Goal: Contribute content: Contribute content

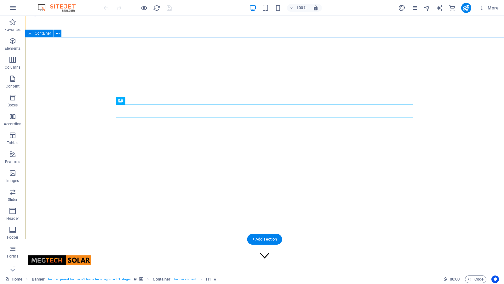
scroll to position [11, 0]
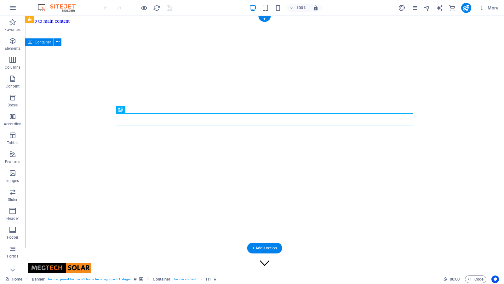
scroll to position [1, 0]
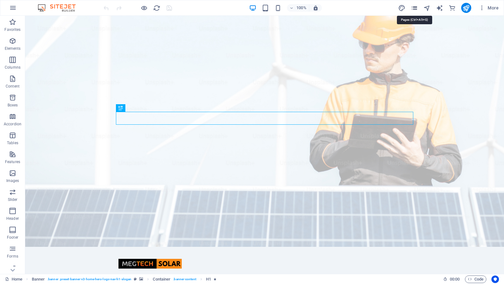
click at [417, 8] on icon "pages" at bounding box center [414, 7] width 7 height 7
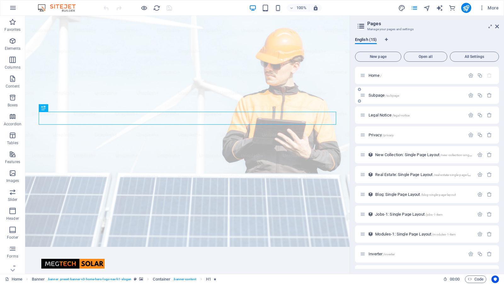
scroll to position [95, 0]
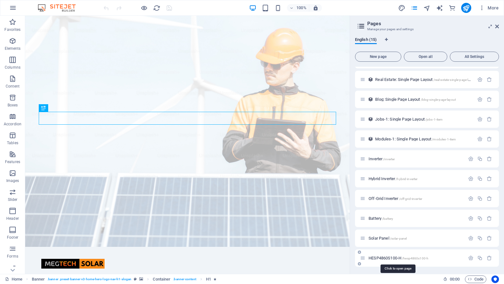
click at [383, 259] on span "HESP4860S100-H /hesp4860s100-h" at bounding box center [398, 258] width 60 height 5
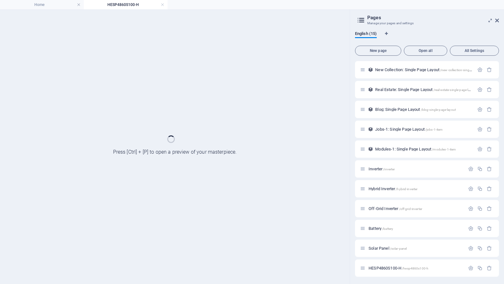
scroll to position [0, 0]
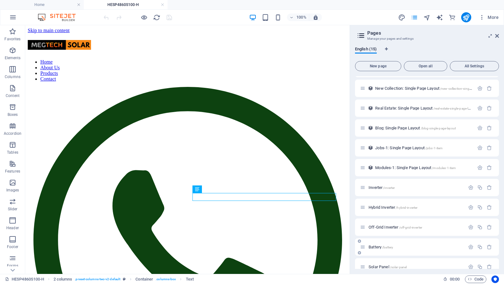
scroll to position [77, 0]
click at [482, 280] on span "Code" at bounding box center [476, 280] width 16 height 8
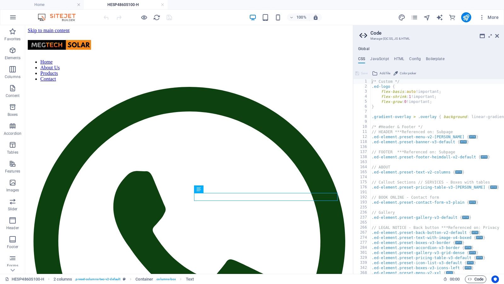
click at [478, 280] on span "Code" at bounding box center [476, 280] width 16 height 8
click at [363, 36] on icon at bounding box center [363, 35] width 9 height 9
click at [497, 36] on icon at bounding box center [497, 35] width 4 height 5
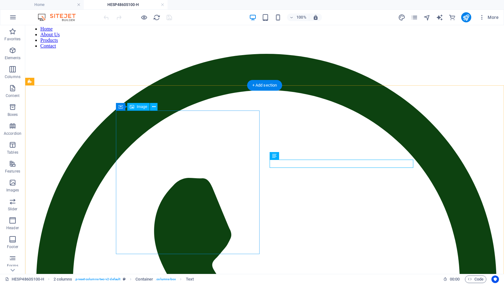
scroll to position [51, 0]
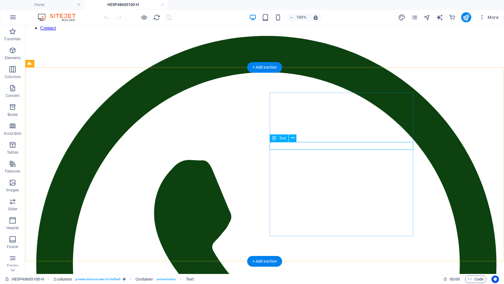
click at [293, 139] on icon at bounding box center [292, 138] width 3 height 7
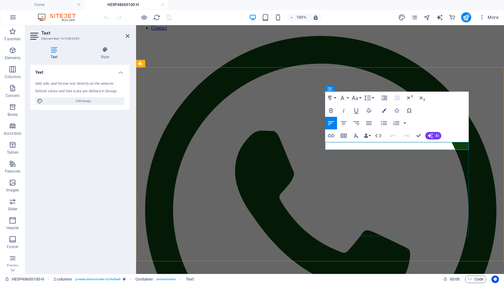
drag, startPoint x: 342, startPoint y: 147, endPoint x: 356, endPoint y: 152, distance: 14.9
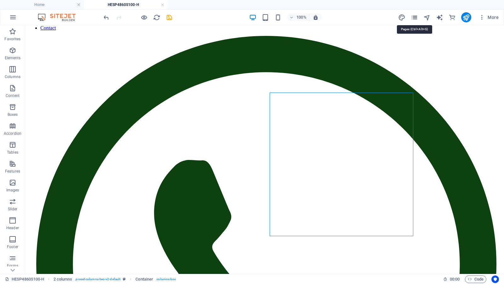
click at [416, 19] on icon "pages" at bounding box center [414, 17] width 7 height 7
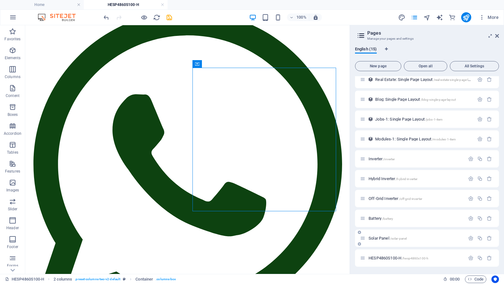
scroll to position [104, 0]
click at [480, 258] on icon "button" at bounding box center [479, 258] width 5 height 5
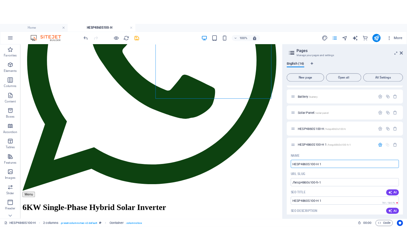
scroll to position [189, 0]
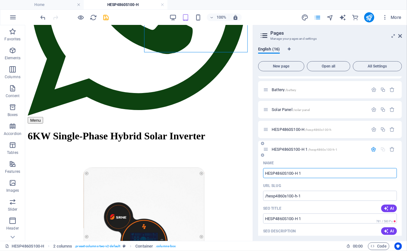
click at [311, 168] on input "HESP4860S100-H 1" at bounding box center [330, 173] width 134 height 10
type input "HESP4860S100-H"
type input "/hesp4860s100-h-16"
type input "HESP4860S100-H"
type input "HESP480S100-H"
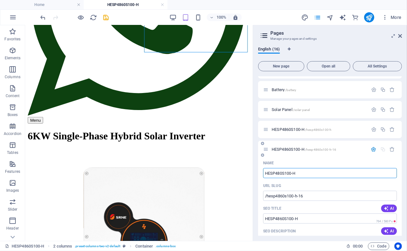
type input "HESP480S100-H"
type input "HESP4880S100-H"
type input "HESP4880SD100-H"
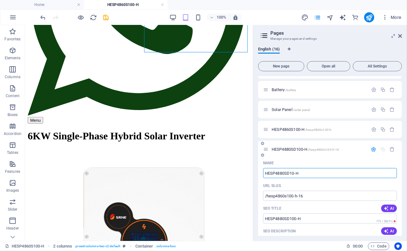
type input "HESP4880SD10-H"
type input "HESP4880SD190-H"
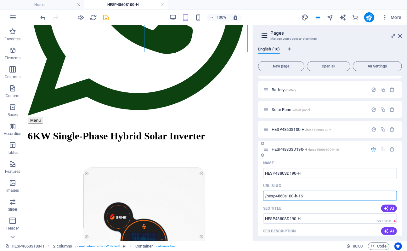
click at [315, 196] on input "/hesp4860s100-h-16" at bounding box center [330, 196] width 134 height 10
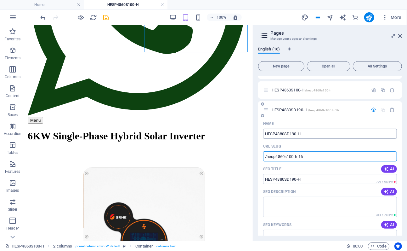
scroll to position [273, 0]
click at [310, 179] on input "HESP4880SD190-H" at bounding box center [330, 178] width 134 height 10
click at [308, 154] on input "/hesp4860s100-h-16" at bounding box center [330, 156] width 134 height 10
type input "/hesp4880sd190-h"
click at [324, 177] on input "HESP4880SD190-H" at bounding box center [330, 178] width 134 height 10
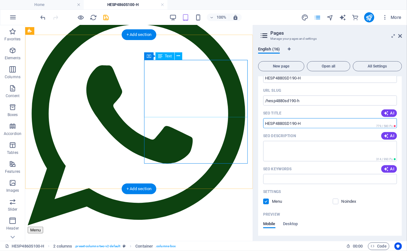
scroll to position [81, 0]
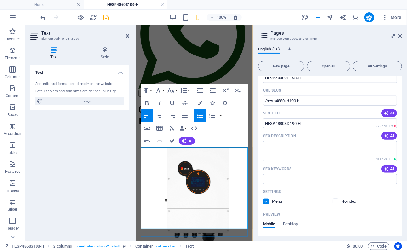
scroll to position [108, 0]
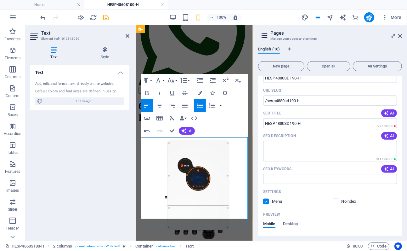
click at [160, 130] on figure at bounding box center [194, 189] width 112 height 118
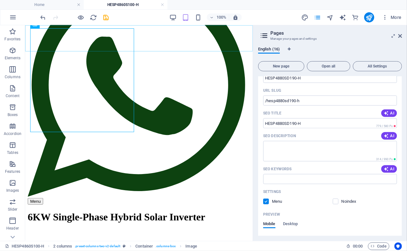
scroll to position [109, 0]
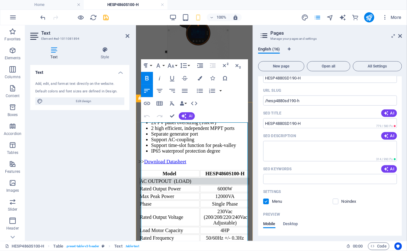
click at [213, 170] on strong "HESP4860S100-H" at bounding box center [224, 172] width 39 height 5
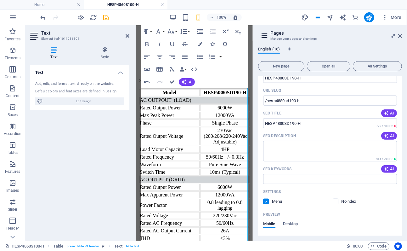
scroll to position [307, 0]
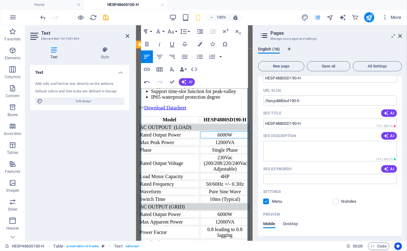
click at [214, 132] on div "6000W" at bounding box center [225, 135] width 48 height 6
click at [215, 132] on div "6000W" at bounding box center [225, 135] width 48 height 6
click at [216, 139] on div "12000VA" at bounding box center [225, 142] width 48 height 6
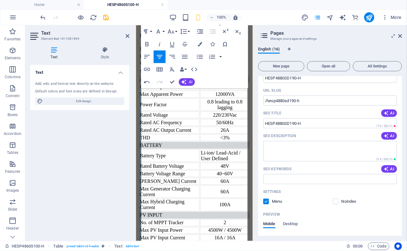
scroll to position [437, 0]
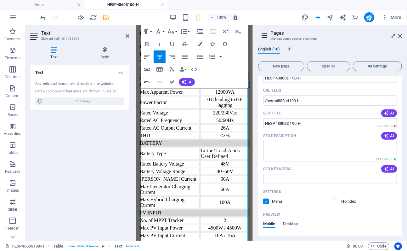
click at [214, 87] on div "6000W" at bounding box center [225, 84] width 48 height 6
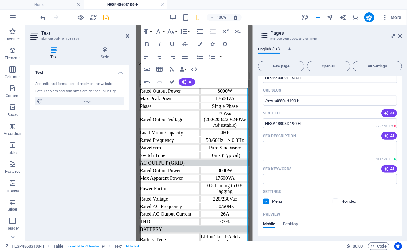
scroll to position [350, 0]
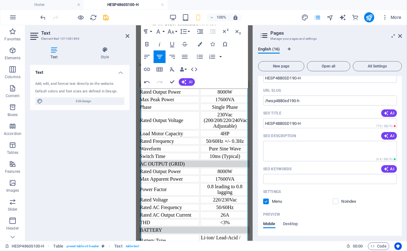
click at [222, 144] on div "50/60Hz +/- 0.3Hz" at bounding box center [225, 141] width 48 height 6
click at [221, 144] on div "50/60Hz +/- 0.3Hz" at bounding box center [225, 141] width 48 height 6
click at [219, 144] on div "50/60Hz +/- 0.3Hz" at bounding box center [225, 141] width 48 height 6
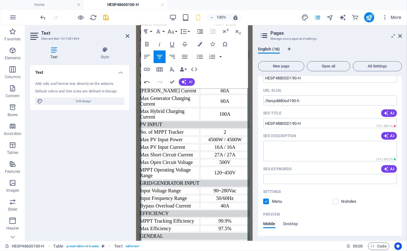
scroll to position [530, 0]
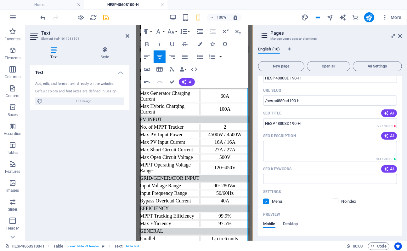
click at [220, 37] on div "26A" at bounding box center [225, 34] width 48 height 6
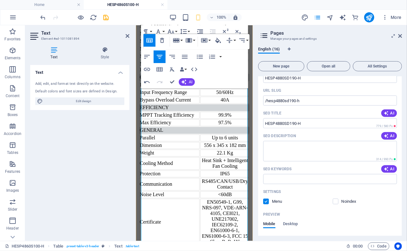
scroll to position [633, 0]
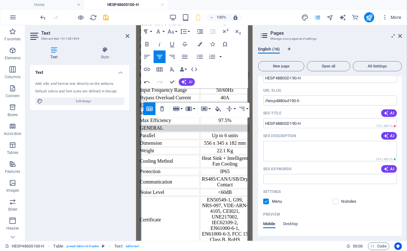
drag, startPoint x: 219, startPoint y: 226, endPoint x: 220, endPoint y: 231, distance: 4.5
click at [219, 9] on div "100A" at bounding box center [225, 6] width 48 height 6
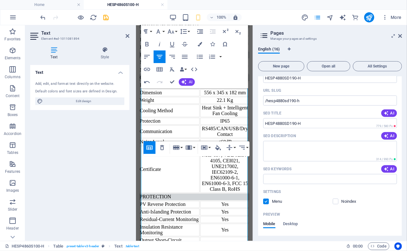
scroll to position [685, 0]
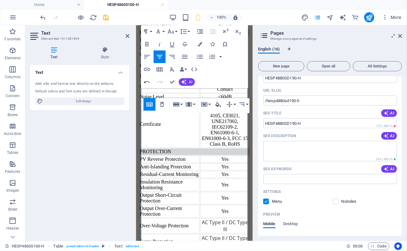
scroll to position [728, 0]
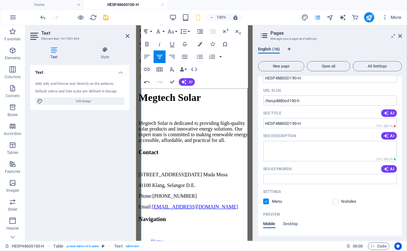
scroll to position [896, 0]
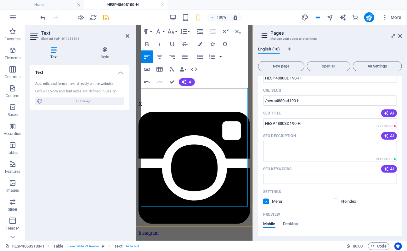
scroll to position [1358, 0]
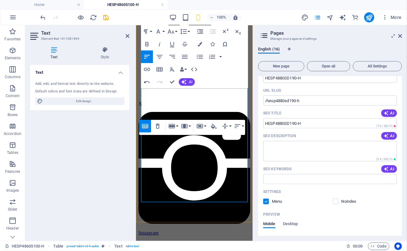
scroll to position [1362, 0]
click at [176, 126] on button "Row" at bounding box center [173, 126] width 12 height 13
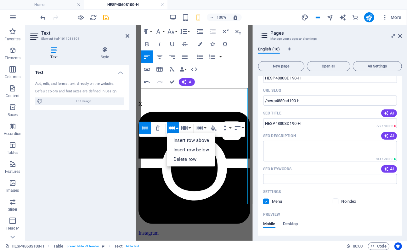
scroll to position [1360, 0]
click at [192, 149] on link "Insert row below" at bounding box center [191, 149] width 48 height 9
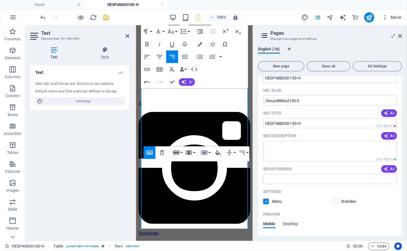
drag, startPoint x: 160, startPoint y: 176, endPoint x: 166, endPoint y: 182, distance: 8.2
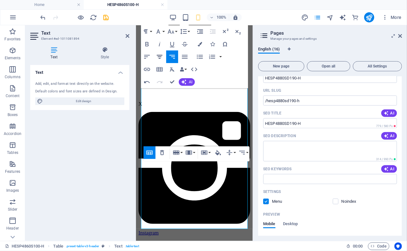
click at [162, 57] on icon "button" at bounding box center [160, 57] width 8 height 8
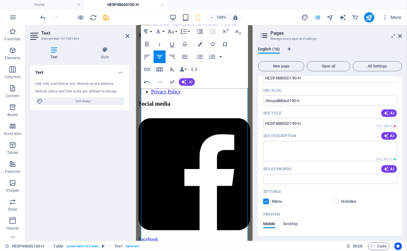
scroll to position [1084, 0]
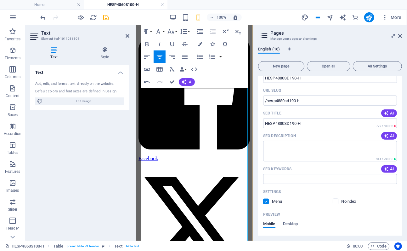
scroll to position [1167, 0]
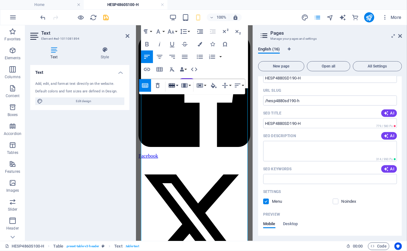
click at [177, 86] on button "Row" at bounding box center [173, 85] width 12 height 13
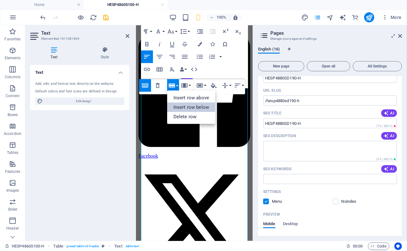
click at [185, 107] on link "Insert row below" at bounding box center [191, 106] width 48 height 9
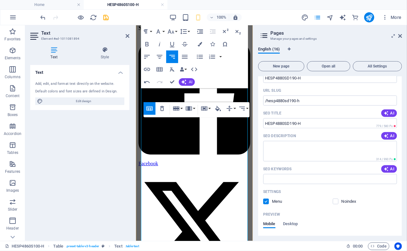
click at [157, 56] on icon "button" at bounding box center [160, 57] width 8 height 8
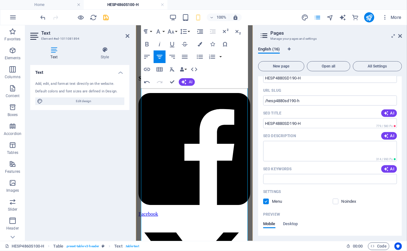
scroll to position [1116, 0]
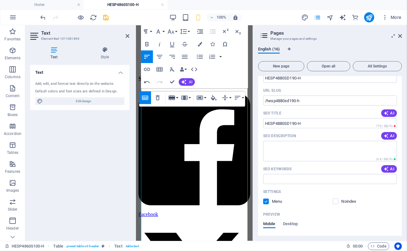
click at [177, 97] on button "Row" at bounding box center [173, 97] width 12 height 13
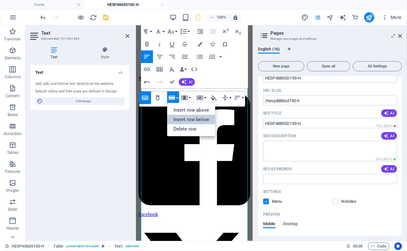
click at [185, 117] on link "Insert row below" at bounding box center [191, 119] width 48 height 9
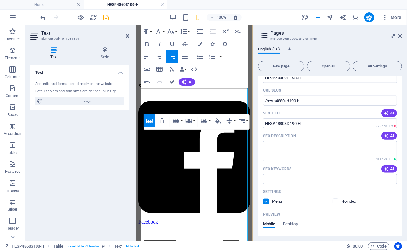
click at [158, 56] on icon "button" at bounding box center [160, 57] width 8 height 8
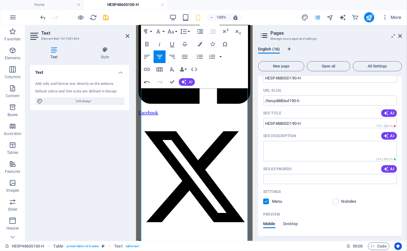
scroll to position [1229, 0]
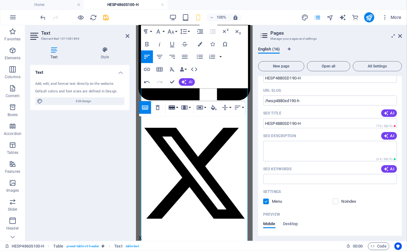
click at [178, 109] on button "Row" at bounding box center [173, 107] width 12 height 13
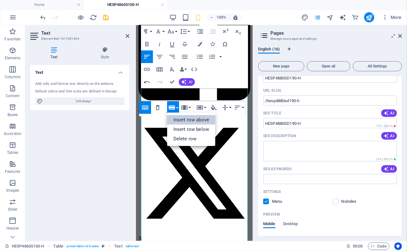
click at [192, 121] on link "Insert row above" at bounding box center [191, 119] width 48 height 9
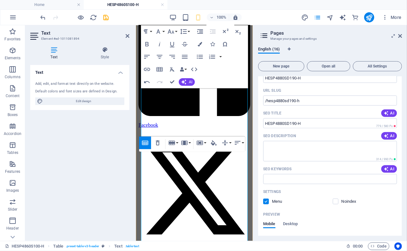
scroll to position [1230, 0]
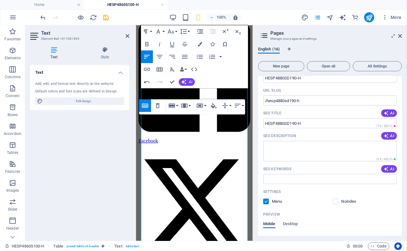
scroll to position [1231, 0]
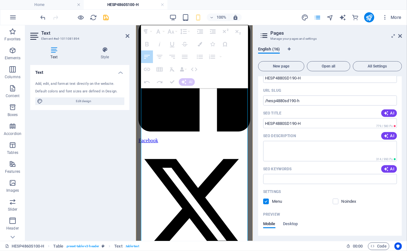
drag, startPoint x: 183, startPoint y: 127, endPoint x: 196, endPoint y: 127, distance: 12.9
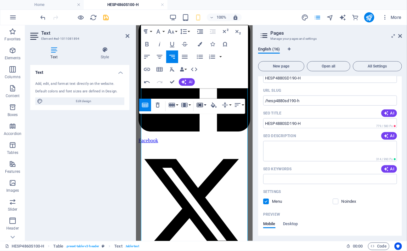
click at [201, 106] on icon "button" at bounding box center [200, 105] width 6 height 4
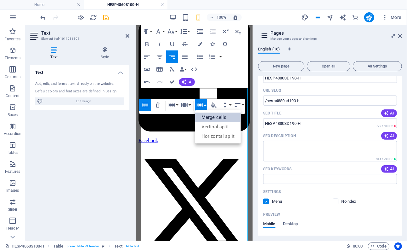
click at [207, 117] on link "Merge cells" at bounding box center [218, 116] width 46 height 9
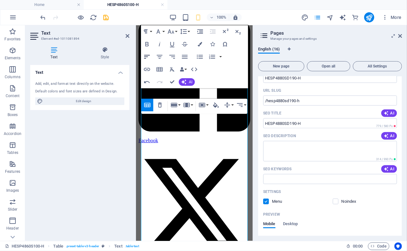
click at [147, 58] on icon "button" at bounding box center [147, 57] width 8 height 8
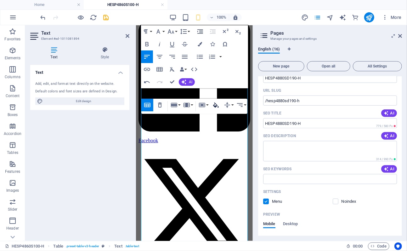
click at [218, 106] on icon "button" at bounding box center [216, 104] width 6 height 5
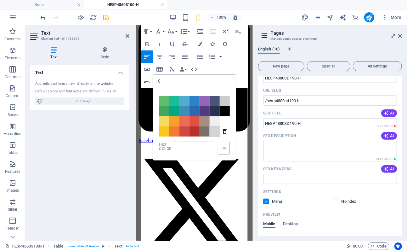
click at [215, 130] on span "Color #D1D5D8" at bounding box center [215, 131] width 10 height 10
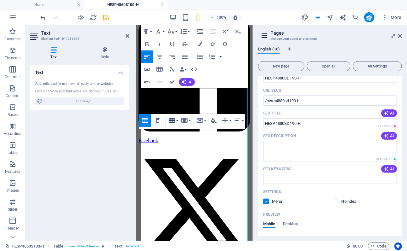
click at [178, 119] on button "Row" at bounding box center [173, 120] width 12 height 13
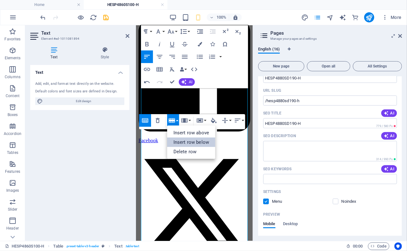
click at [185, 137] on link "Insert row below" at bounding box center [191, 141] width 48 height 9
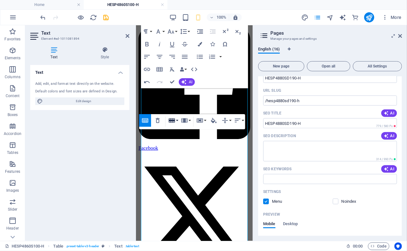
click at [177, 119] on button "Row" at bounding box center [173, 120] width 12 height 13
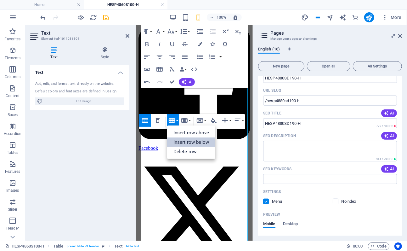
click at [191, 142] on link "Insert row below" at bounding box center [191, 141] width 48 height 9
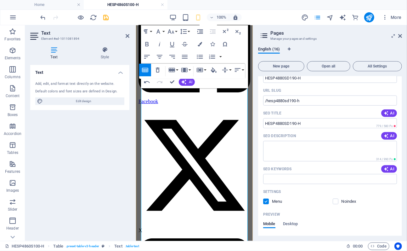
scroll to position [1286, 0]
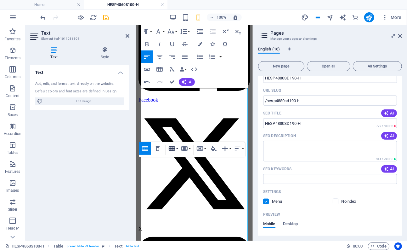
click at [175, 148] on icon "button" at bounding box center [172, 149] width 8 height 8
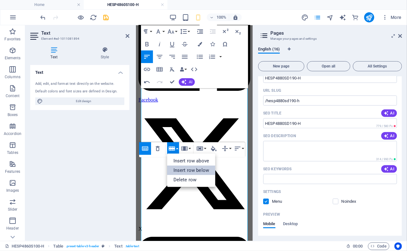
click at [185, 169] on link "Insert row below" at bounding box center [191, 169] width 48 height 9
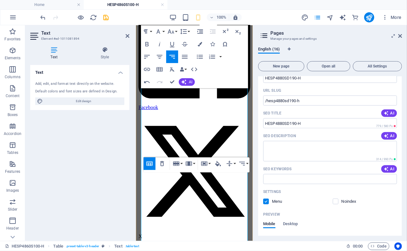
click at [156, 56] on icon "button" at bounding box center [160, 57] width 8 height 8
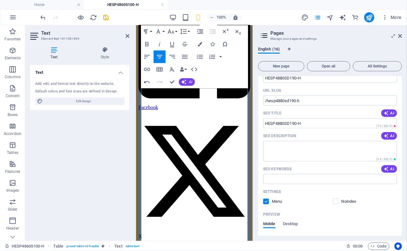
drag, startPoint x: 204, startPoint y: 126, endPoint x: 241, endPoint y: 137, distance: 38.6
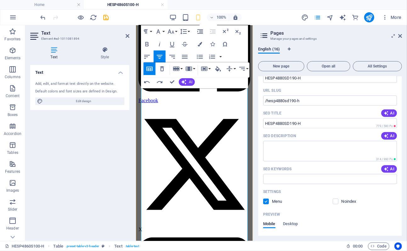
scroll to position [1283, 0]
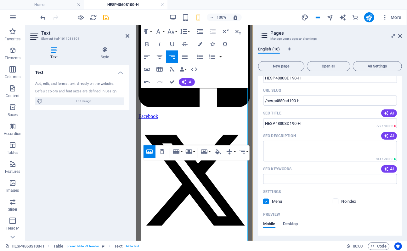
click at [161, 58] on icon "button" at bounding box center [160, 57] width 8 height 8
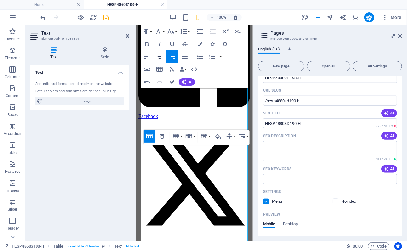
click at [162, 57] on icon "button" at bounding box center [160, 57] width 8 height 8
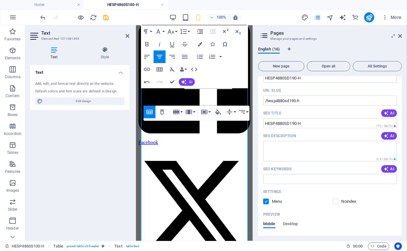
scroll to position [1241, 0]
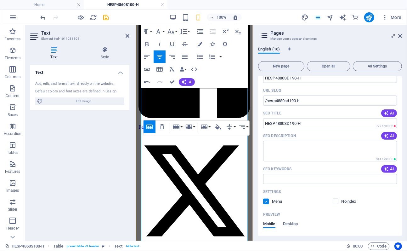
scroll to position [1249, 0]
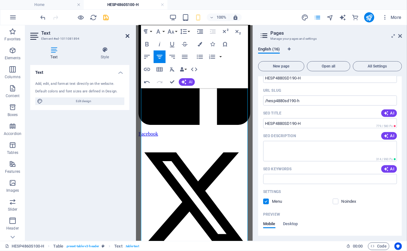
click at [128, 37] on icon at bounding box center [128, 35] width 4 height 5
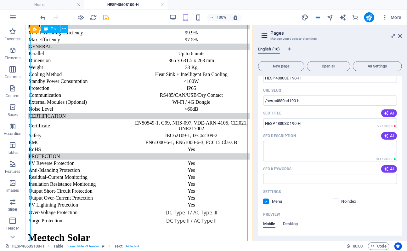
scroll to position [861, 0]
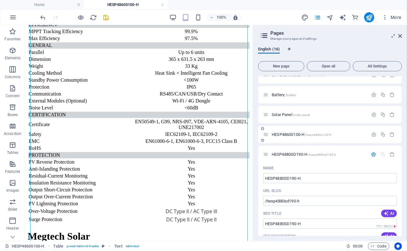
click at [266, 137] on icon at bounding box center [265, 134] width 5 height 5
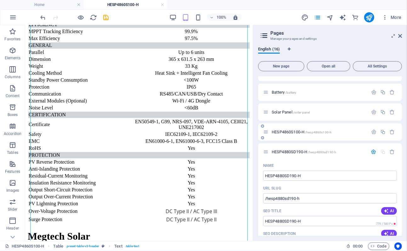
click at [283, 132] on span "HESP4860S100-H /hesp4860s100-h" at bounding box center [302, 131] width 60 height 5
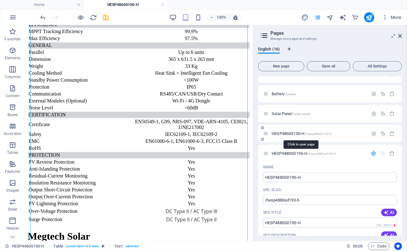
click at [283, 132] on span "HESP4860S100-H /hesp4860s100-h" at bounding box center [302, 133] width 60 height 5
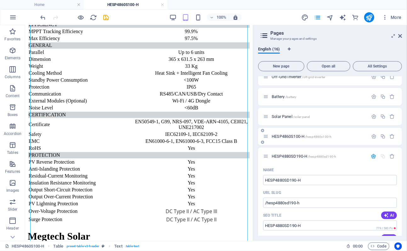
click at [274, 139] on div "HESP4860S100-H /hesp4860s100-h" at bounding box center [315, 136] width 105 height 7
click at [274, 137] on span "HESP4860S100-H /hesp4860s100-h" at bounding box center [302, 136] width 60 height 5
click at [269, 136] on div "HESP4860S100-H /hesp4860s100-h" at bounding box center [315, 136] width 105 height 7
click at [266, 136] on icon at bounding box center [265, 136] width 5 height 5
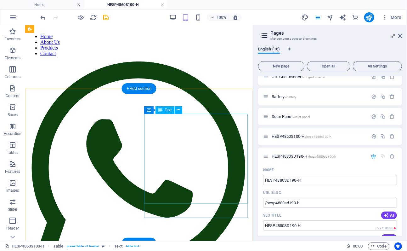
scroll to position [24, 0]
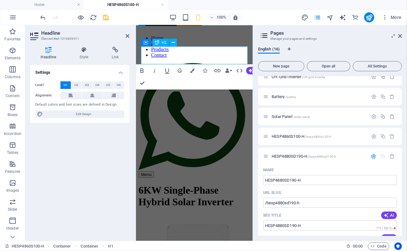
click at [146, 184] on h1 "6KW Single-Phase Hybrid Solar Inverter" at bounding box center [194, 195] width 112 height 23
click at [128, 36] on icon at bounding box center [128, 35] width 4 height 5
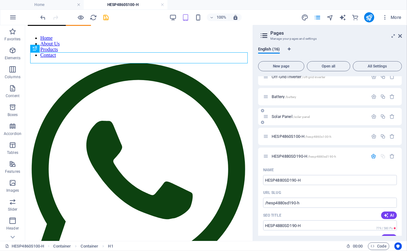
click at [282, 116] on span "Solar Panel /solar-panel" at bounding box center [291, 116] width 38 height 5
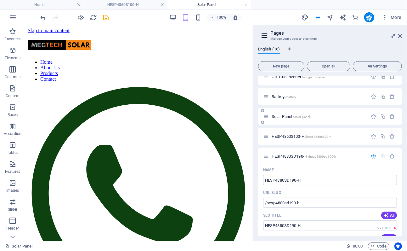
scroll to position [0, 0]
click at [275, 121] on div "Solar Panel /solar-panel" at bounding box center [330, 116] width 144 height 17
click at [277, 135] on span "HESP4860S100-H /hesp4860s100-h" at bounding box center [302, 136] width 60 height 5
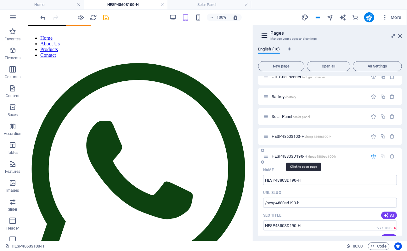
click at [289, 156] on span "HESP4880SD190-H /hesp4880sd190-h" at bounding box center [304, 156] width 65 height 5
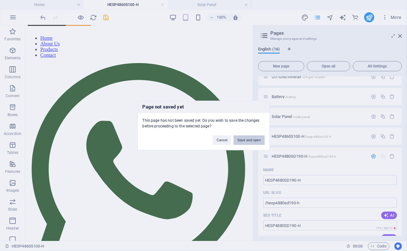
click at [255, 142] on button "Save and open" at bounding box center [249, 139] width 31 height 9
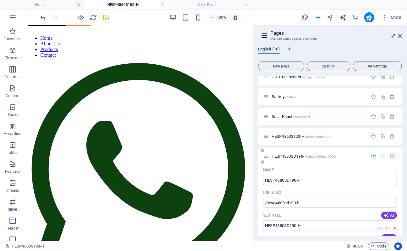
click at [268, 155] on icon at bounding box center [265, 155] width 5 height 5
click at [286, 137] on span "HESP4860S100-H /hesp4860s100-h" at bounding box center [302, 136] width 60 height 5
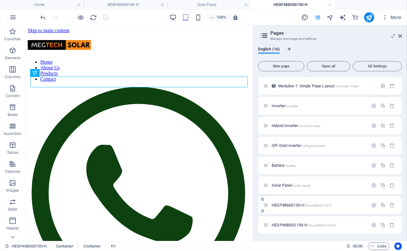
scroll to position [157, 0]
click at [293, 205] on span "HESP4860S100-H /hesp4860s100-h" at bounding box center [302, 205] width 60 height 5
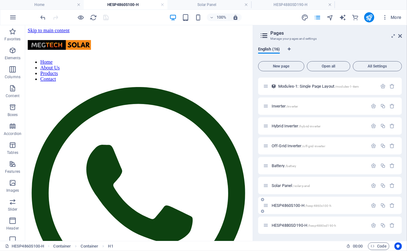
scroll to position [24, 0]
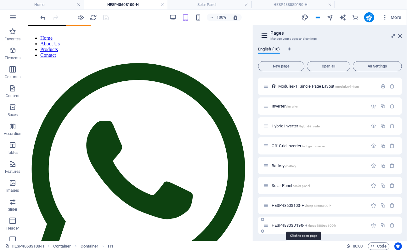
click at [286, 224] on span "HESP4880SD190-H /hesp4880sd190-h" at bounding box center [304, 225] width 65 height 5
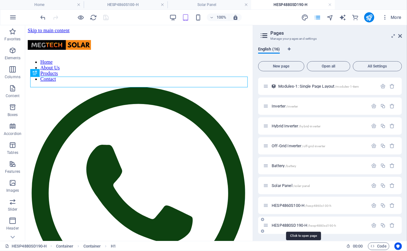
scroll to position [0, 0]
click at [285, 205] on span "HESP4860S100-H /hesp4860s100-h" at bounding box center [302, 205] width 60 height 5
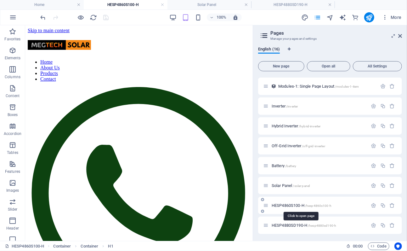
scroll to position [24, 0]
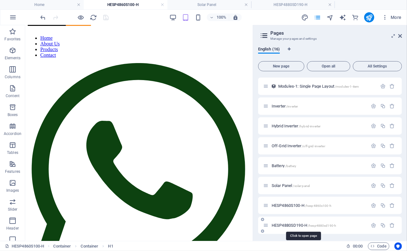
click at [288, 224] on span "HESP4880SD190-H /hesp4880sd190-h" at bounding box center [304, 225] width 65 height 5
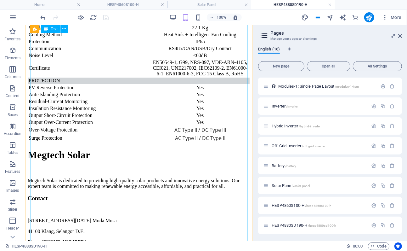
scroll to position [887, 0]
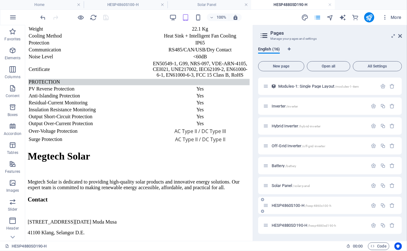
click at [288, 205] on span "HESP4860S100-H /hesp4860s100-h" at bounding box center [302, 205] width 60 height 5
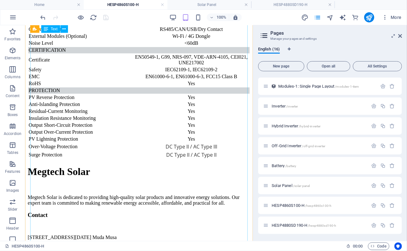
scroll to position [928, 0]
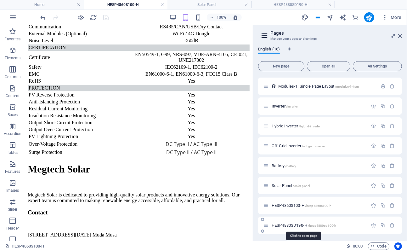
click at [289, 225] on span "HESP4880SD190-H /hesp4880sd190-h" at bounding box center [304, 225] width 65 height 5
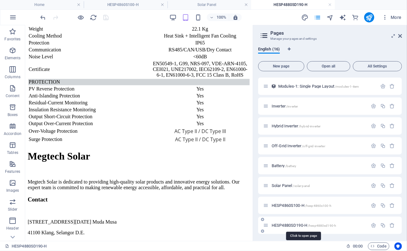
scroll to position [0, 0]
click at [287, 204] on span "HESP4860S100-H /hesp4860s100-h" at bounding box center [302, 205] width 60 height 5
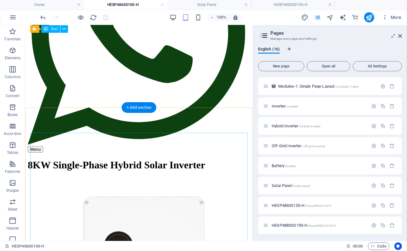
scroll to position [157, 0]
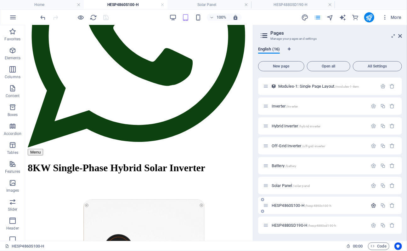
click at [374, 206] on icon "button" at bounding box center [373, 204] width 5 height 5
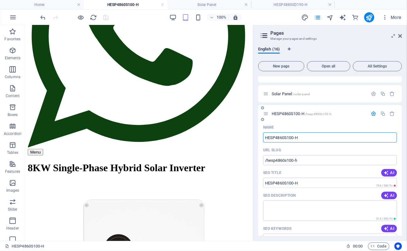
scroll to position [251, 0]
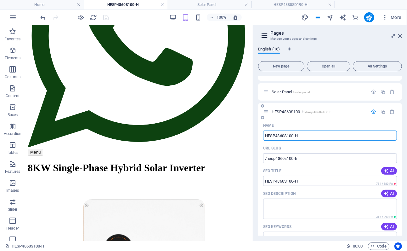
click at [282, 135] on input "HESP4860S100-H" at bounding box center [330, 135] width 134 height 10
type input "HESP4880S100-H"
type input "/hesp480s100-h"
type input "HESP4880S100-H"
type input "/hesp4880s100-h"
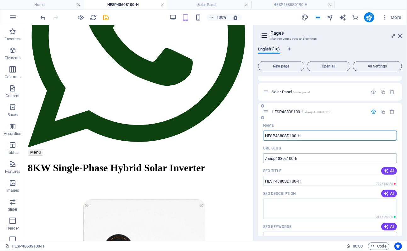
type input "HESP4880SD100-H"
type input "/hesp4880sd100-h"
type input "HESP4880SD190-H"
type input "/hesp4880sd10-h"
type input "HESP4880SD190-H"
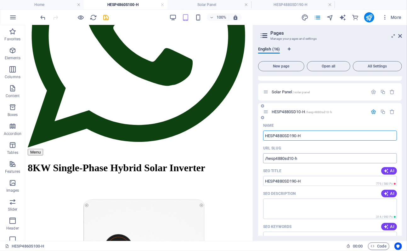
type input "/hesp4880sd190-h-16"
type input "HESP4880SD190-H"
click at [315, 159] on input "/hesp4880sd190-h-16" at bounding box center [330, 158] width 134 height 10
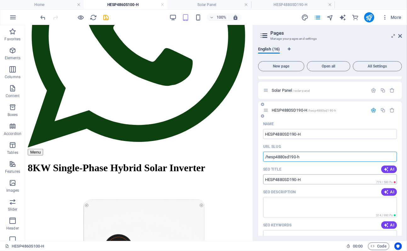
type input "/hesp4880sd190-h"
click at [306, 178] on input "SEO Title" at bounding box center [330, 179] width 134 height 10
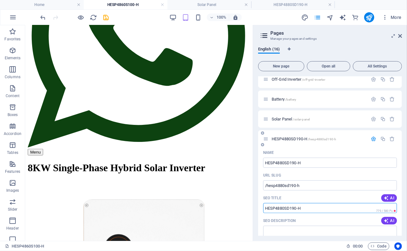
scroll to position [224, 0]
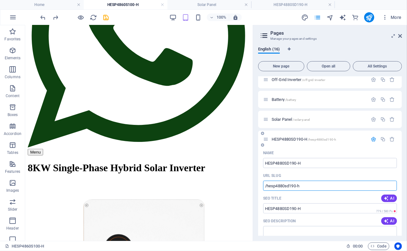
click at [308, 184] on input "/hesp4880sd190-h" at bounding box center [330, 185] width 134 height 10
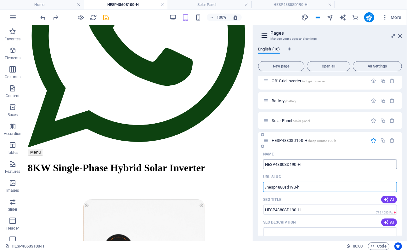
click at [316, 166] on input "HESP4880SD190-H" at bounding box center [330, 164] width 134 height 10
type input "HESP4880SD190-H2"
type input "/hesp4880sd190-h2"
type input "HESP4880SD190-H2"
click at [316, 189] on input "/hesp4880sd190-h2" at bounding box center [330, 187] width 134 height 10
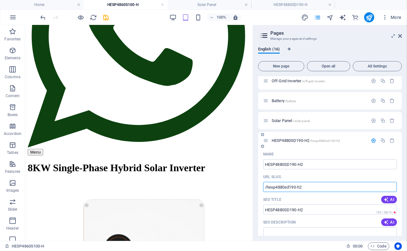
click at [264, 140] on icon at bounding box center [265, 140] width 5 height 5
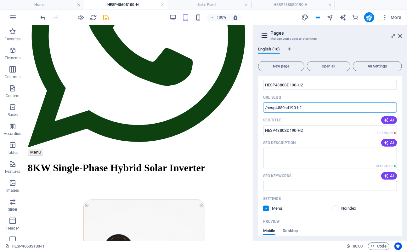
scroll to position [301, 0]
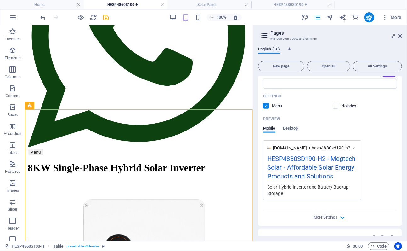
scroll to position [416, 0]
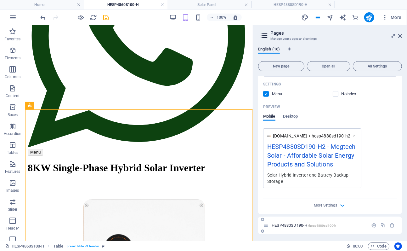
click at [293, 226] on span "HESP4880SD190-H /hesp4880sd190-h" at bounding box center [304, 225] width 65 height 5
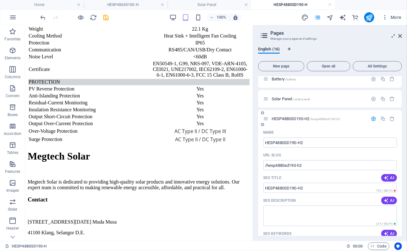
scroll to position [242, 0]
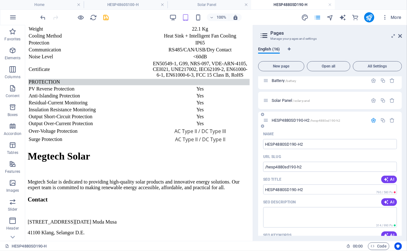
click at [371, 121] on icon "button" at bounding box center [373, 119] width 5 height 5
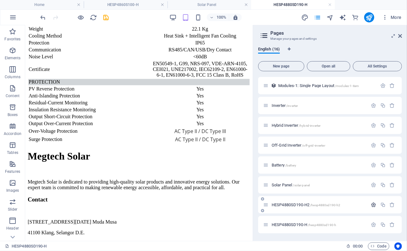
scroll to position [158, 0]
click at [375, 225] on icon "button" at bounding box center [373, 224] width 5 height 5
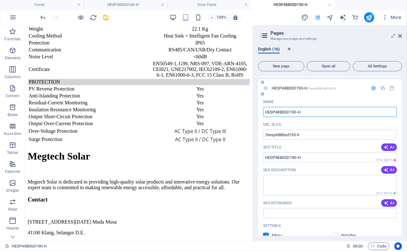
scroll to position [296, 0]
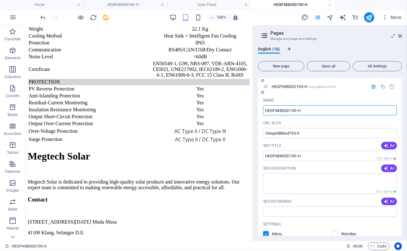
click at [284, 111] on input "HESP4880SD190-H" at bounding box center [330, 110] width 134 height 10
click at [282, 111] on input "HESP4880SD190-H" at bounding box center [330, 110] width 134 height 10
type input "HESP4860SD190-H"
type input "/hesp480sd190-h"
type input "HESP480SD190-H"
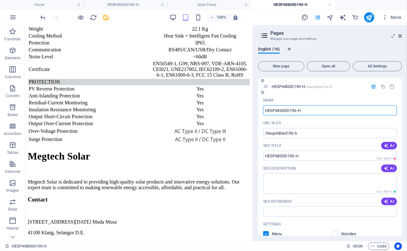
type input "HESP4860SD190-H"
type input "/hesp4860sd190-h"
type input "HESP4860SD190-H"
type input "HESP4860S190-H"
type input "/hesp4860s190-h"
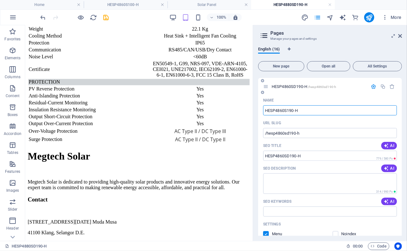
type input "HESP4860S190-H"
type input "HESP4860S100-H"
type input "/hesp4860s100-h"
type input "HESP4860S100-H"
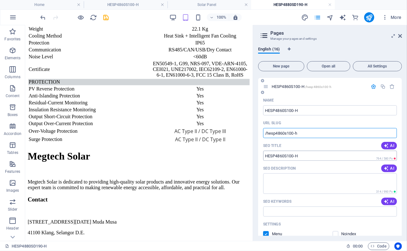
drag, startPoint x: 288, startPoint y: 133, endPoint x: 303, endPoint y: 151, distance: 24.4
click at [288, 133] on input "/hesp4860s100-h" at bounding box center [330, 133] width 134 height 10
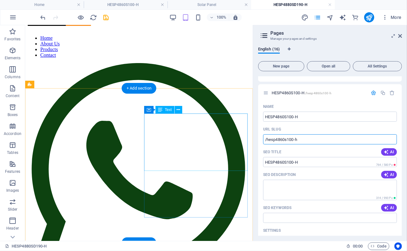
scroll to position [0, 0]
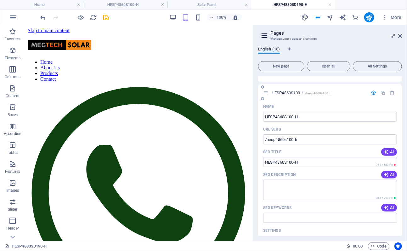
click at [372, 95] on icon "button" at bounding box center [373, 92] width 5 height 5
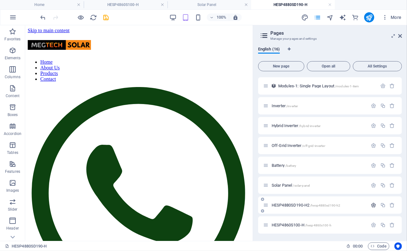
click at [372, 205] on icon "button" at bounding box center [373, 204] width 5 height 5
click at [323, 226] on input "HESP4880SD190-H2" at bounding box center [330, 229] width 134 height 10
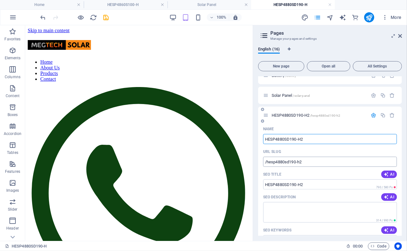
scroll to position [250, 0]
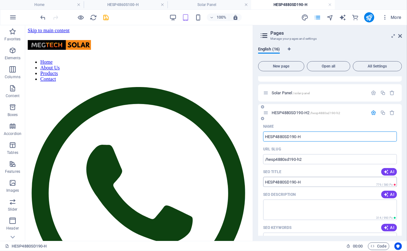
type input "HESP4880SD190-H"
type input "/hesp4880sd190-h"
type input "HESP4880SD190-H"
click at [327, 183] on input "SEO Title" at bounding box center [330, 182] width 134 height 10
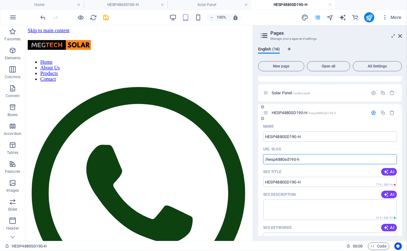
click at [312, 161] on input "/hesp4880sd190-h" at bounding box center [330, 159] width 134 height 10
click at [372, 112] on icon "button" at bounding box center [373, 112] width 5 height 5
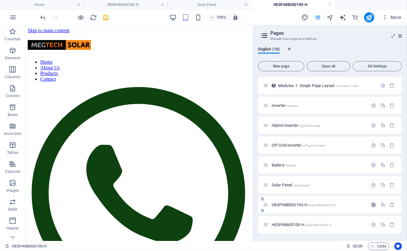
scroll to position [158, 0]
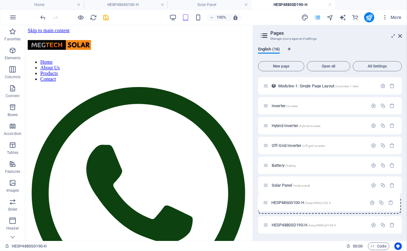
drag, startPoint x: 264, startPoint y: 225, endPoint x: 265, endPoint y: 200, distance: 25.5
click at [265, 200] on div "Home / Subpage /subpage Legal Notice /legal-notice Privacy /privacy New Collect…" at bounding box center [330, 75] width 144 height 315
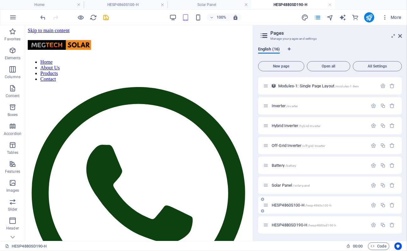
click at [290, 205] on span "HESP4860S100-H /hesp4860s100-h" at bounding box center [302, 204] width 60 height 5
click at [293, 223] on span "HESP4880SD190-H /hesp4880sd190-h" at bounding box center [304, 224] width 65 height 5
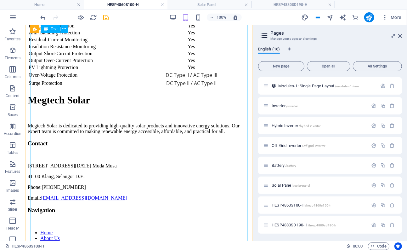
scroll to position [1002, 0]
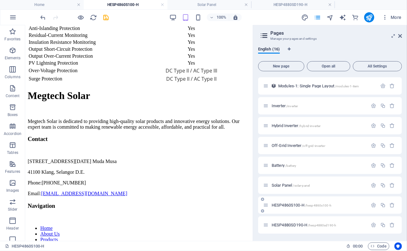
click at [289, 204] on span "HESP4860S100-H /hesp4860s100-h" at bounding box center [302, 204] width 60 height 5
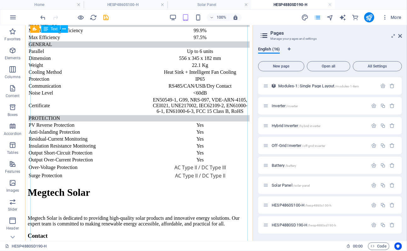
scroll to position [852, 0]
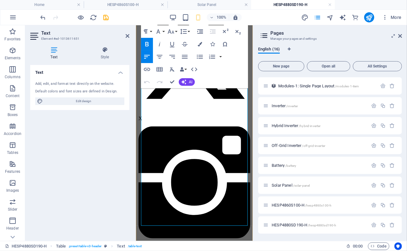
scroll to position [1316, 0]
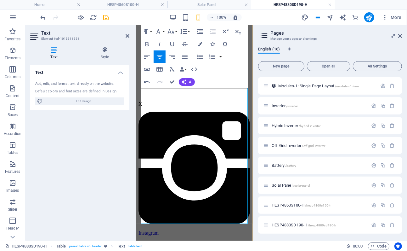
scroll to position [1339, 0]
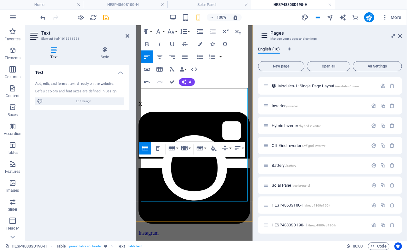
scroll to position [1337, 0]
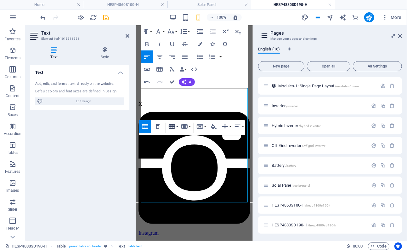
click at [176, 126] on button "Row" at bounding box center [173, 126] width 12 height 13
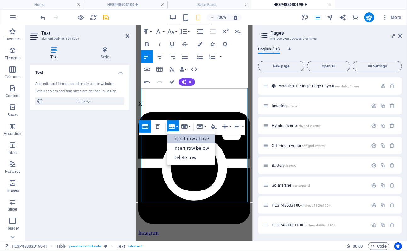
click at [185, 137] on link "Insert row above" at bounding box center [191, 138] width 48 height 9
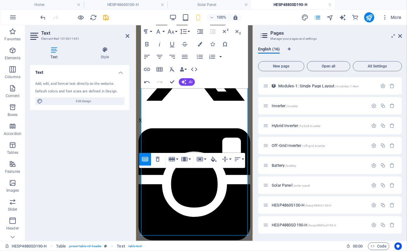
scroll to position [1322, 0]
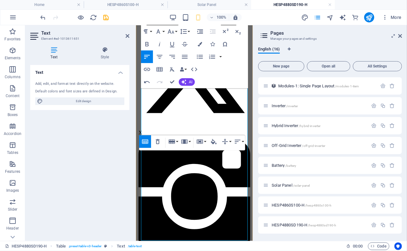
scroll to position [1326, 0]
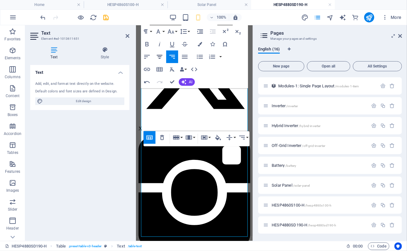
click at [157, 57] on icon "button" at bounding box center [160, 57] width 8 height 8
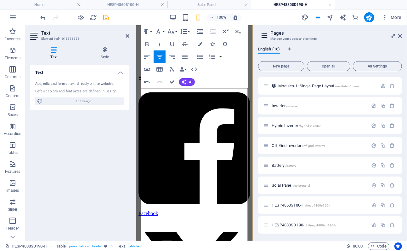
scroll to position [1107, 0]
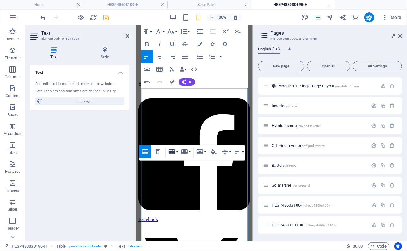
click at [178, 151] on button "Row" at bounding box center [173, 151] width 12 height 13
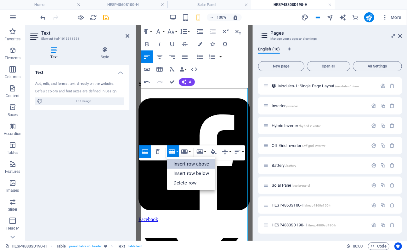
click at [200, 166] on link "Insert row above" at bounding box center [191, 163] width 48 height 9
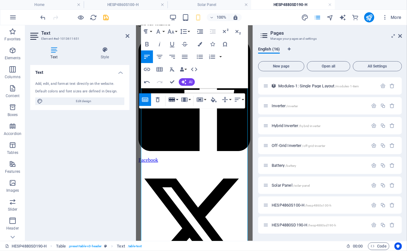
click at [177, 100] on button "Row" at bounding box center [173, 99] width 12 height 13
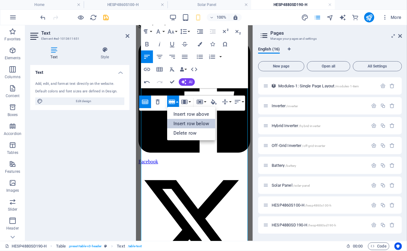
scroll to position [1172, 0]
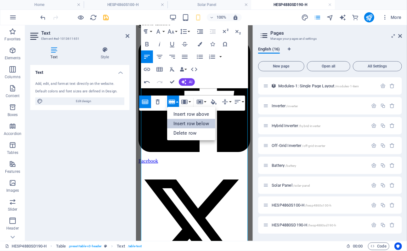
click at [183, 123] on link "Insert row below" at bounding box center [191, 123] width 48 height 9
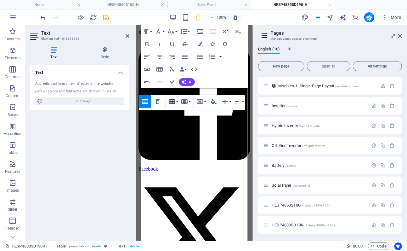
click at [178, 100] on button "Row" at bounding box center [173, 101] width 12 height 13
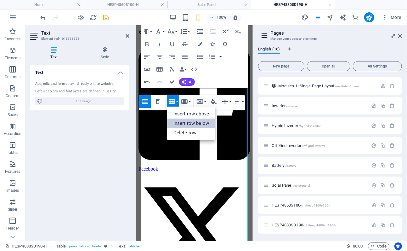
drag, startPoint x: 183, startPoint y: 122, endPoint x: 47, endPoint y: 94, distance: 138.5
click at [183, 122] on link "Insert row below" at bounding box center [191, 122] width 48 height 9
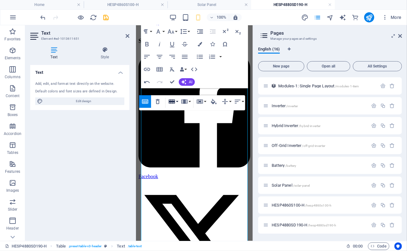
click at [178, 101] on button "Row" at bounding box center [173, 101] width 12 height 13
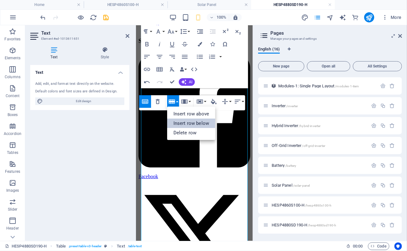
drag, startPoint x: 186, startPoint y: 124, endPoint x: 52, endPoint y: 106, distance: 135.7
click at [186, 124] on link "Insert row below" at bounding box center [191, 122] width 48 height 9
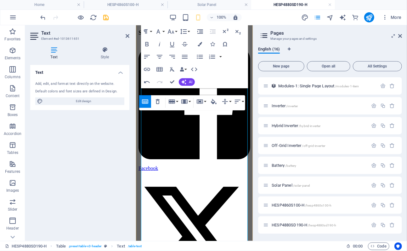
scroll to position [1192, 0]
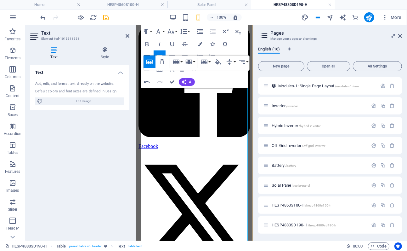
scroll to position [1212, 0]
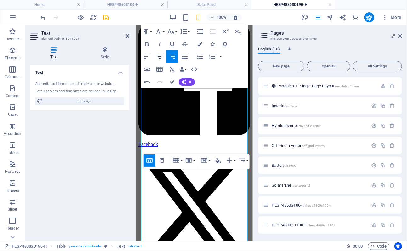
click at [158, 55] on icon "button" at bounding box center [160, 57] width 6 height 4
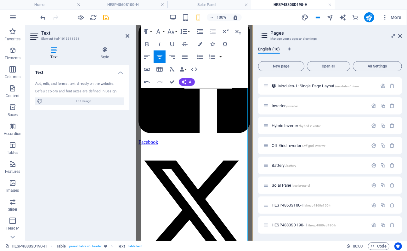
scroll to position [1214, 0]
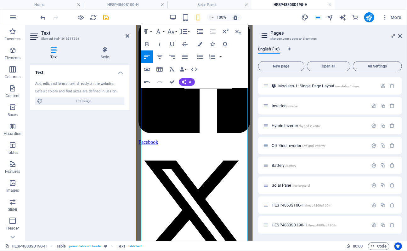
scroll to position [1214, 0]
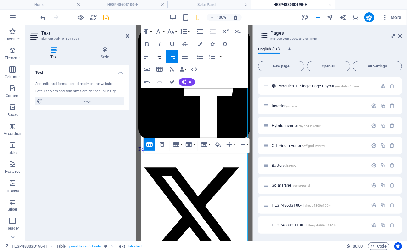
click at [159, 57] on icon "button" at bounding box center [160, 57] width 6 height 4
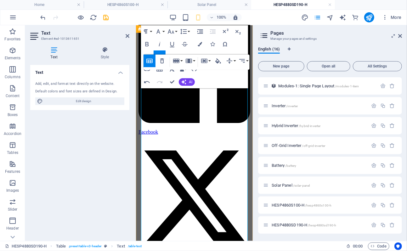
scroll to position [1212, 0]
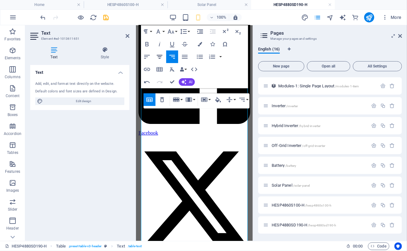
click at [162, 56] on icon "button" at bounding box center [160, 57] width 8 height 8
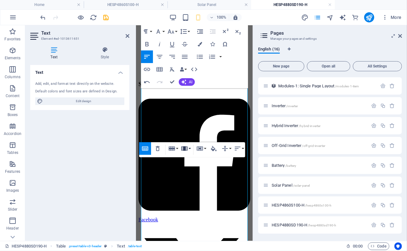
scroll to position [1126, 0]
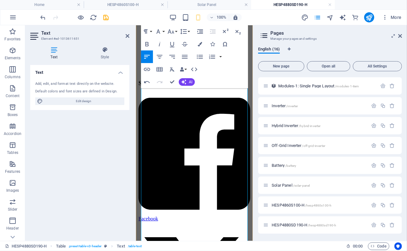
drag, startPoint x: 182, startPoint y: 153, endPoint x: 201, endPoint y: 153, distance: 18.9
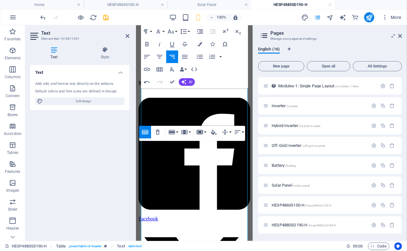
click at [205, 132] on button "Cell" at bounding box center [201, 132] width 12 height 13
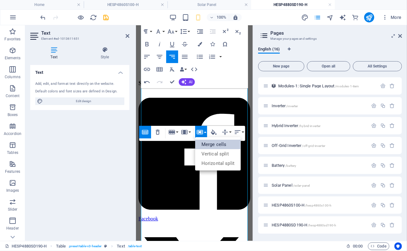
click at [211, 145] on link "Merge cells" at bounding box center [218, 144] width 46 height 9
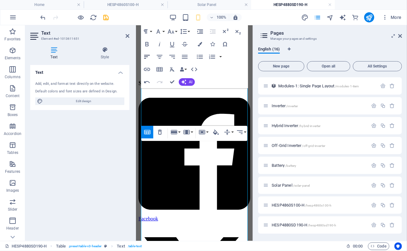
click at [148, 59] on icon "button" at bounding box center [147, 57] width 8 height 8
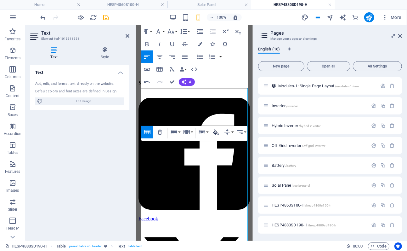
click at [220, 133] on button "Cell Background" at bounding box center [216, 132] width 12 height 13
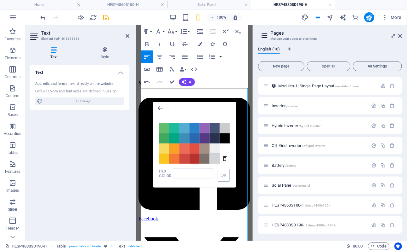
click at [213, 158] on span "Color #D1D5D8" at bounding box center [215, 158] width 10 height 10
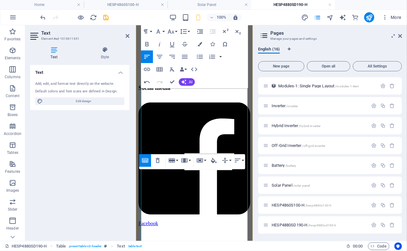
scroll to position [1132, 0]
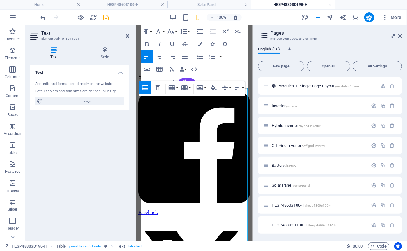
click at [179, 87] on div "Table Header Remove Table Row Insert row above Insert row below Delete row Colu…" at bounding box center [192, 88] width 106 height 15
click at [178, 87] on button "Row" at bounding box center [173, 87] width 12 height 13
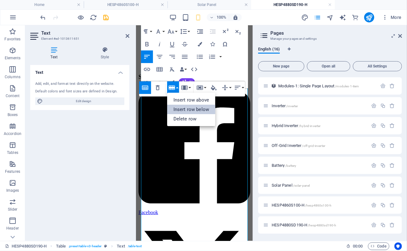
click at [185, 107] on link "Insert row below" at bounding box center [191, 109] width 48 height 9
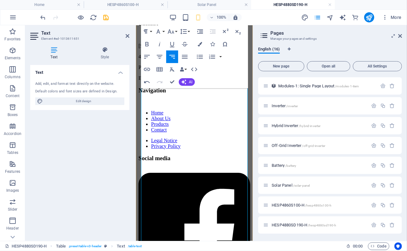
scroll to position [1065, 0]
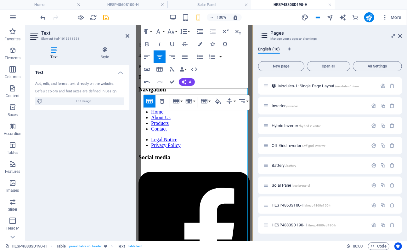
scroll to position [1065, 0]
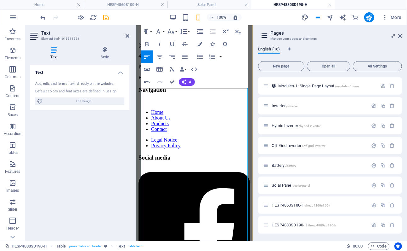
click at [177, 117] on button "Row" at bounding box center [173, 117] width 12 height 13
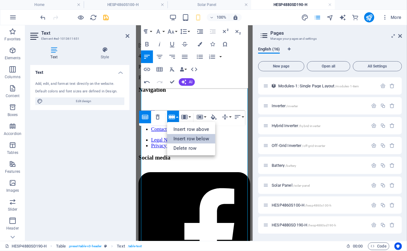
click at [185, 137] on link "Insert row below" at bounding box center [191, 138] width 48 height 9
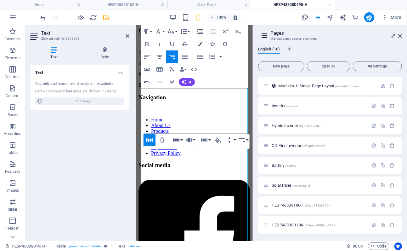
click at [157, 56] on icon "button" at bounding box center [160, 57] width 8 height 8
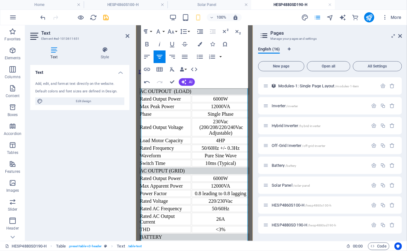
scroll to position [332, 0]
click at [128, 36] on icon at bounding box center [128, 35] width 4 height 5
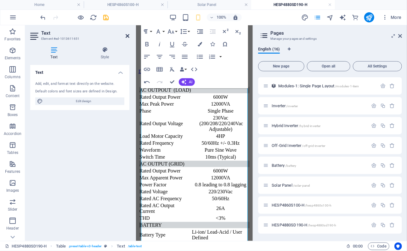
scroll to position [333, 0]
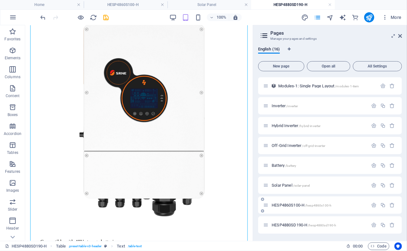
click at [286, 204] on span "HESP4860S100-H /hesp4860s100-h" at bounding box center [302, 204] width 60 height 5
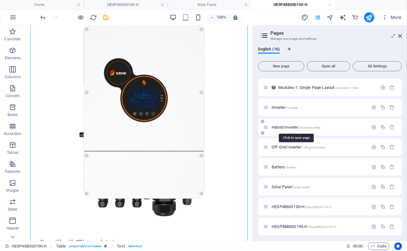
click at [286, 128] on span "Hybrid Inverter /hybrid-inverter" at bounding box center [296, 127] width 49 height 5
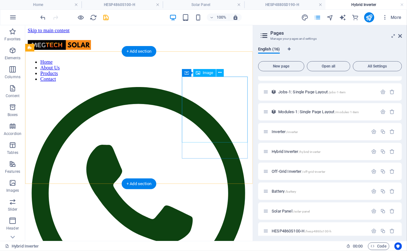
scroll to position [0, 0]
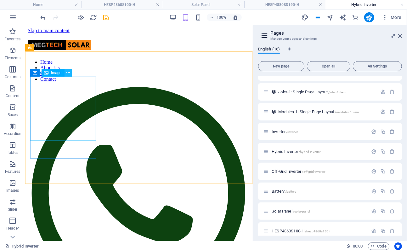
click at [68, 74] on icon at bounding box center [67, 72] width 3 height 7
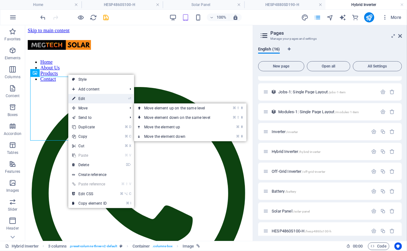
click at [93, 98] on link "⏎ Edit" at bounding box center [89, 98] width 42 height 9
select select "10"
select select
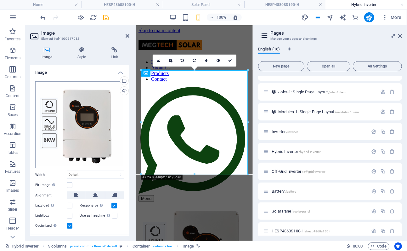
scroll to position [12, 0]
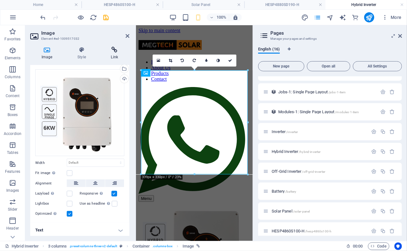
click at [117, 52] on icon at bounding box center [115, 50] width 30 height 6
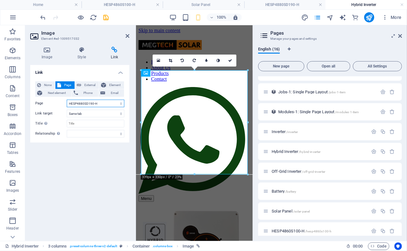
click at [112, 104] on select "Home Subpage Legal Notice Privacy Inverter Hybrid Inverter Off-Grid Inverter Ba…" at bounding box center [96, 104] width 58 height 8
select select "9"
click at [67, 100] on select "Home Subpage Legal Notice Privacy Inverter Hybrid Inverter Off-Grid Inverter Ba…" at bounding box center [96, 104] width 58 height 8
click at [128, 35] on icon at bounding box center [128, 35] width 4 height 5
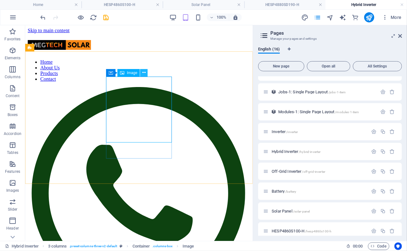
click at [144, 73] on icon at bounding box center [143, 72] width 3 height 7
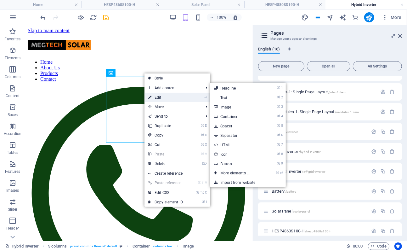
click at [163, 96] on link "⏎ Edit" at bounding box center [166, 97] width 42 height 9
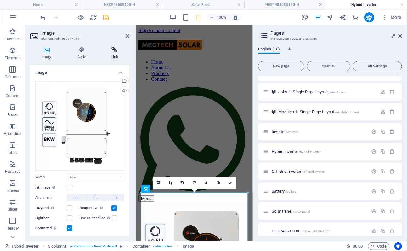
click at [115, 54] on h4 "Link" at bounding box center [115, 53] width 30 height 13
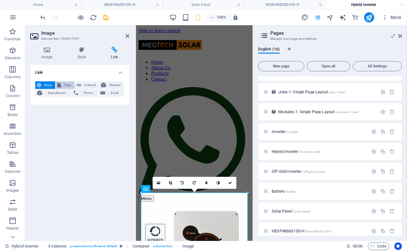
click at [67, 86] on span "Page" at bounding box center [68, 85] width 10 height 8
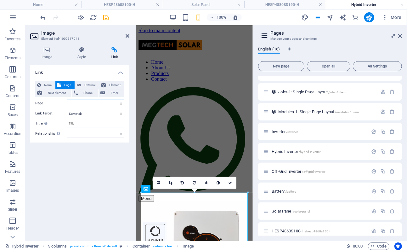
click at [106, 104] on select "Home Subpage Legal Notice Privacy Inverter Hybrid Inverter Off-Grid Inverter Ba…" at bounding box center [96, 104] width 58 height 8
select select "10"
click at [67, 100] on select "Home Subpage Legal Notice Privacy Inverter Hybrid Inverter Off-Grid Inverter Ba…" at bounding box center [96, 104] width 58 height 8
click at [125, 36] on h2 "Image" at bounding box center [85, 33] width 88 height 6
click at [127, 35] on icon at bounding box center [128, 35] width 4 height 5
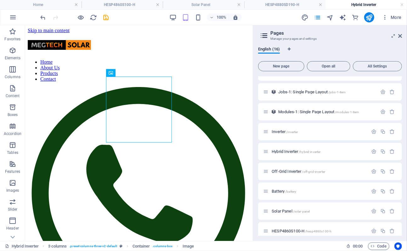
scroll to position [158, 0]
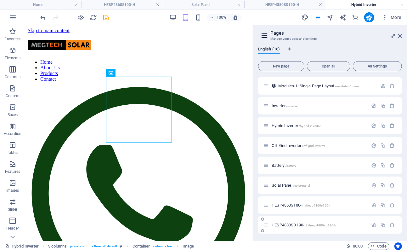
click at [291, 224] on span "HESP4880SD190-H /hesp4880sd190-h" at bounding box center [304, 224] width 65 height 5
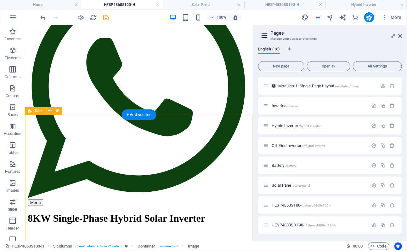
scroll to position [84, 0]
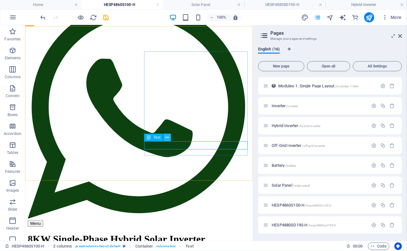
click at [167, 138] on icon at bounding box center [166, 137] width 3 height 7
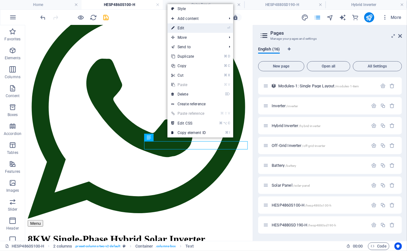
click at [189, 28] on link "⏎ Edit" at bounding box center [189, 27] width 42 height 9
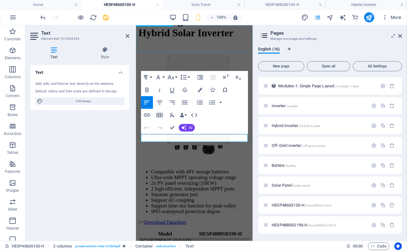
scroll to position [192, 0]
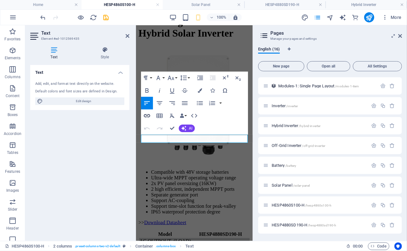
click at [145, 115] on icon "button" at bounding box center [147, 116] width 8 height 8
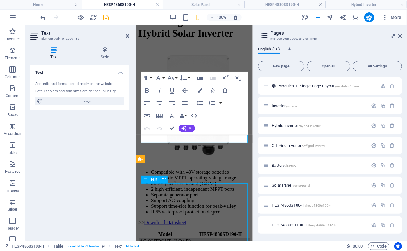
scroll to position [194, 0]
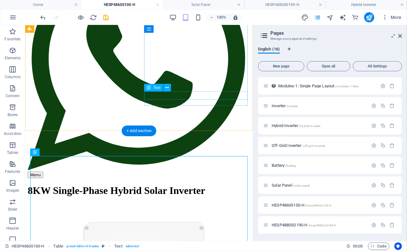
scroll to position [133, 0]
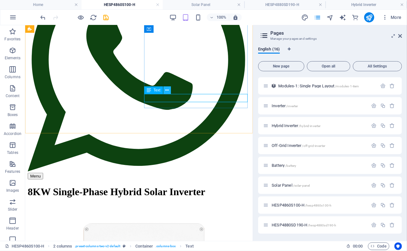
click at [168, 88] on icon at bounding box center [166, 90] width 3 height 7
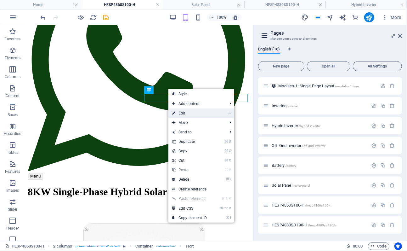
click at [189, 112] on link "⏎ Edit" at bounding box center [189, 112] width 42 height 9
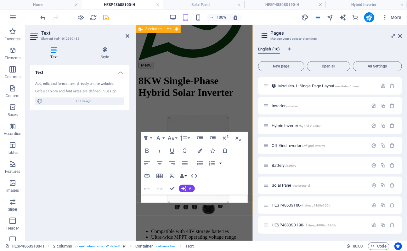
scroll to position [133, 0]
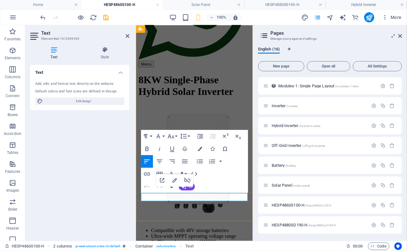
drag, startPoint x: 209, startPoint y: 201, endPoint x: 155, endPoint y: 196, distance: 54.4
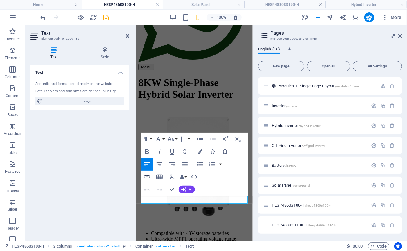
click at [148, 179] on icon "button" at bounding box center [147, 177] width 8 height 8
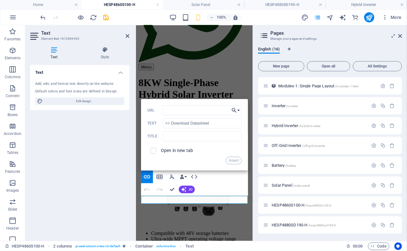
click at [237, 109] on icon "button" at bounding box center [234, 110] width 6 height 8
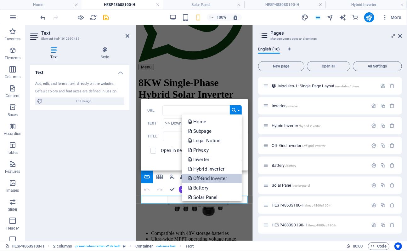
scroll to position [32, 0]
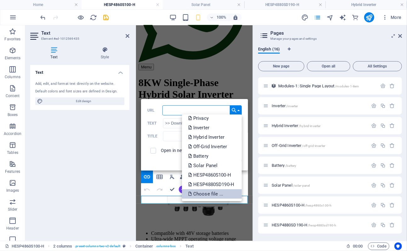
click at [208, 195] on p "Choose file ..." at bounding box center [206, 193] width 36 height 9
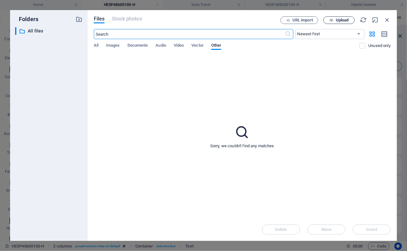
click at [346, 20] on span "Upload" at bounding box center [342, 20] width 13 height 4
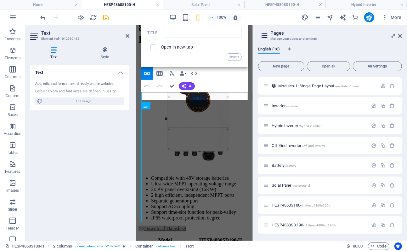
scroll to position [131, 0]
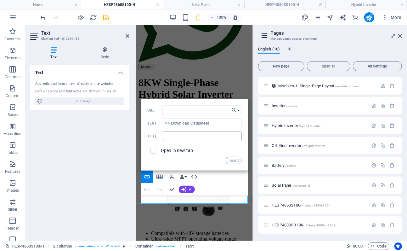
click at [177, 138] on input "text" at bounding box center [202, 136] width 79 height 10
type input "HESP4880SD190-H Datasheet"
click at [208, 156] on div "Open in new tab" at bounding box center [194, 151] width 94 height 12
click at [129, 36] on icon at bounding box center [128, 35] width 4 height 5
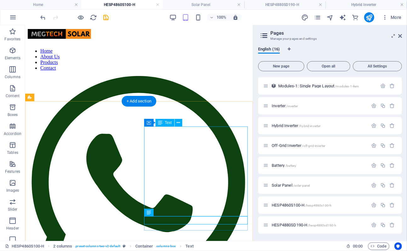
scroll to position [0, 0]
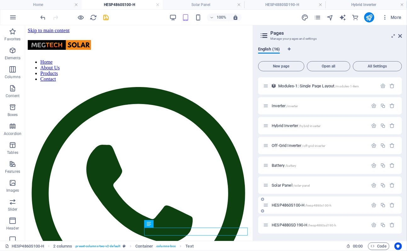
click at [286, 204] on span "HESP4860S100-H /hesp4860s100-h" at bounding box center [302, 204] width 60 height 5
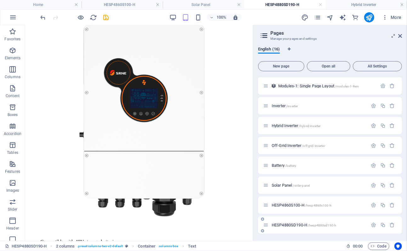
click at [287, 225] on span "HESP4880SD190-H /hesp4880sd190-h" at bounding box center [304, 224] width 65 height 5
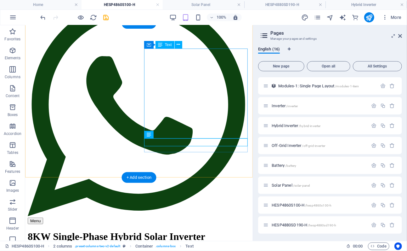
scroll to position [89, 0]
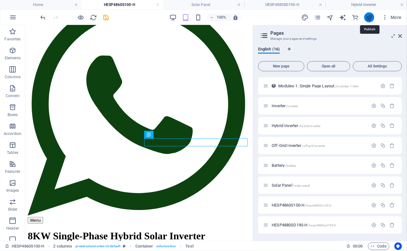
click at [372, 16] on icon "publish" at bounding box center [369, 17] width 7 height 7
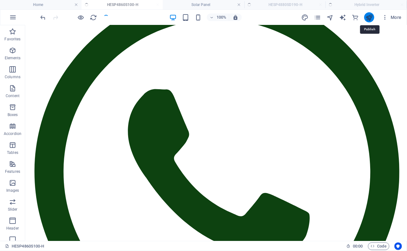
scroll to position [95, 0]
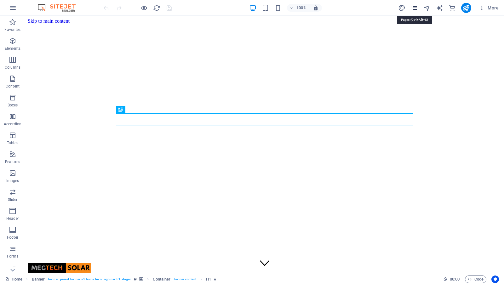
click at [407, 10] on icon "pages" at bounding box center [414, 7] width 7 height 7
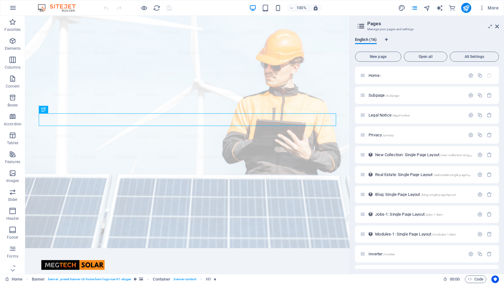
scroll to position [115, 0]
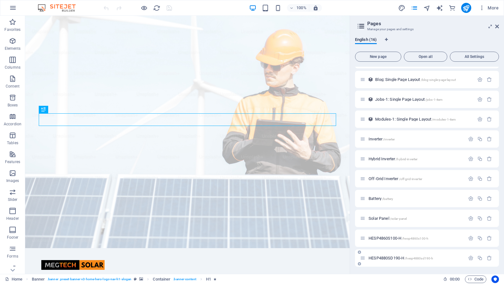
click at [388, 250] on span "HESP4880SD190-H /hesp4880sd190-h" at bounding box center [400, 258] width 65 height 5
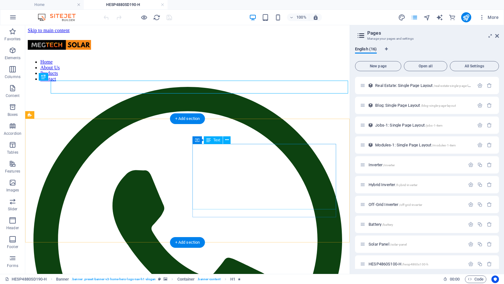
scroll to position [0, 0]
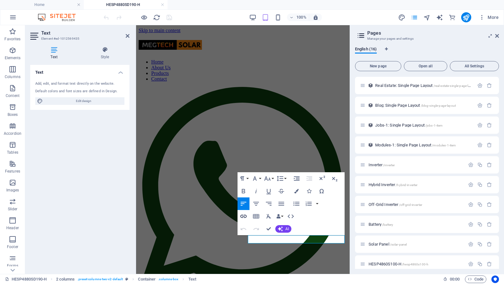
click at [244, 216] on icon "button" at bounding box center [244, 217] width 8 height 8
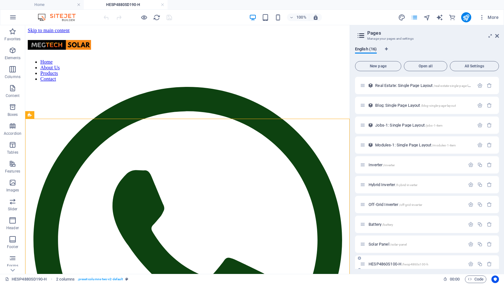
click at [363, 250] on icon at bounding box center [362, 263] width 5 height 5
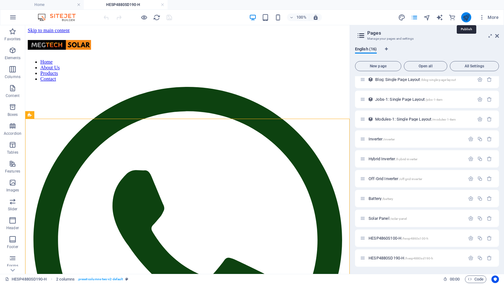
click at [407, 16] on icon "publish" at bounding box center [465, 17] width 7 height 7
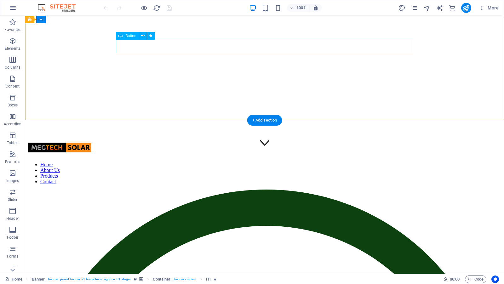
scroll to position [128, 0]
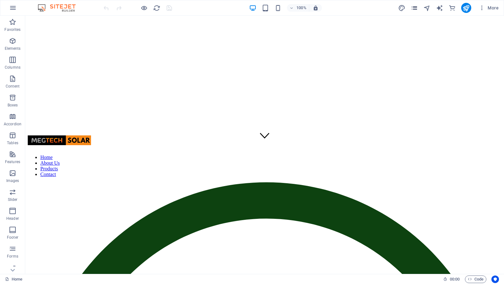
click at [417, 7] on icon "pages" at bounding box center [414, 7] width 7 height 7
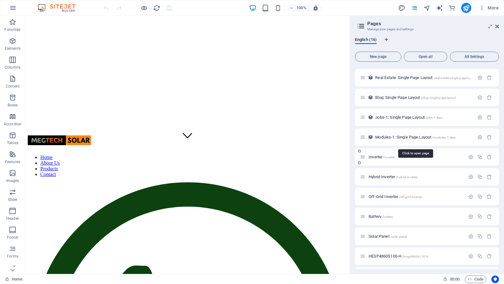
scroll to position [115, 0]
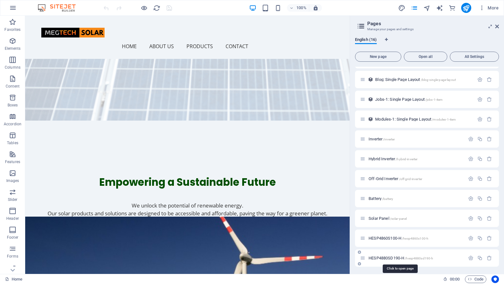
click at [388, 257] on span "HESP4880SD190-H /hesp4880sd190-h" at bounding box center [400, 258] width 65 height 5
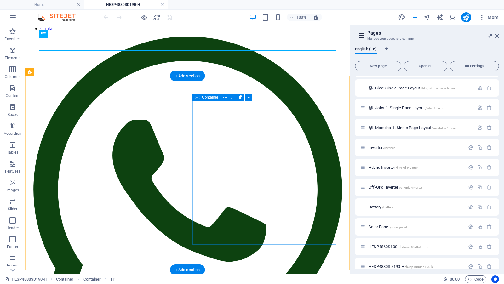
scroll to position [60, 0]
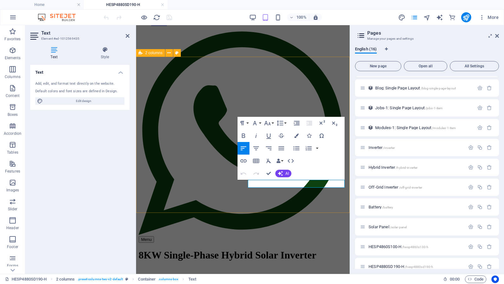
drag, startPoint x: 317, startPoint y: 186, endPoint x: 376, endPoint y: 201, distance: 60.8
click at [242, 160] on icon "button" at bounding box center [243, 160] width 6 height 3
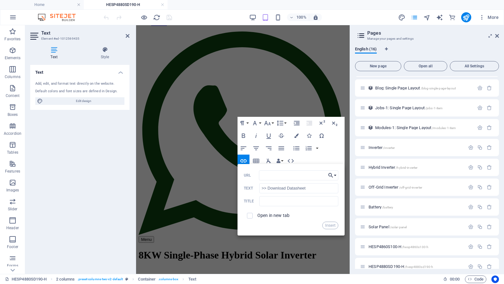
click at [332, 176] on icon "button" at bounding box center [331, 176] width 6 height 8
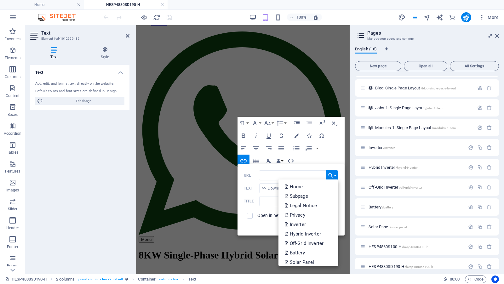
scroll to position [32, 0]
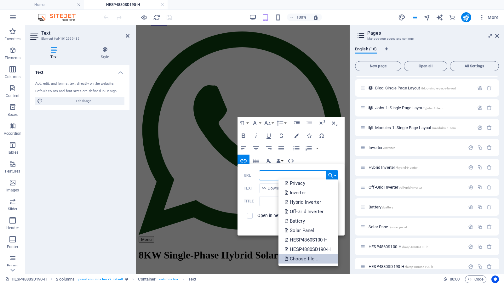
click at [300, 260] on p "Choose file ..." at bounding box center [303, 258] width 36 height 9
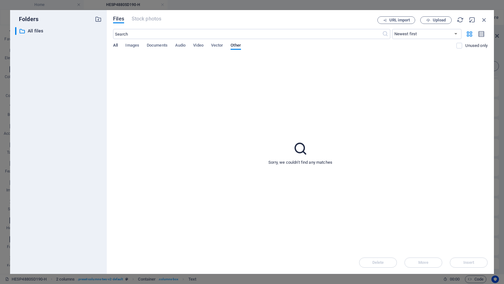
click at [114, 43] on span "All" at bounding box center [115, 46] width 5 height 9
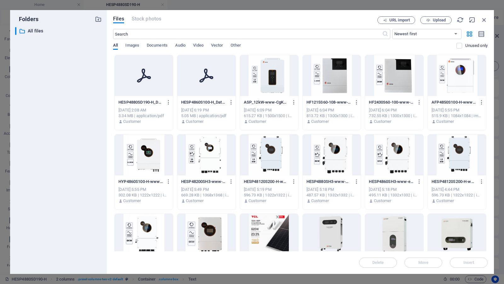
click at [142, 77] on icon at bounding box center [144, 76] width 14 height 14
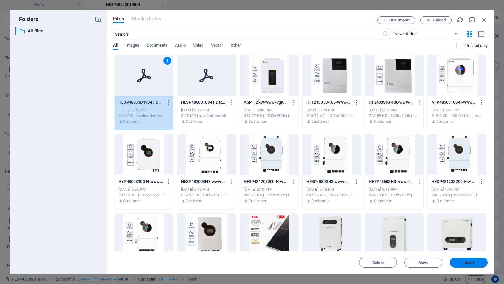
click at [476, 263] on span "Insert" at bounding box center [468, 263] width 33 height 4
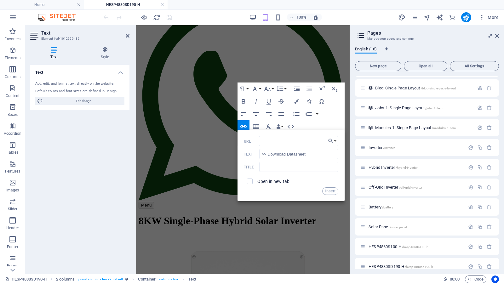
click at [302, 189] on div "Insert" at bounding box center [291, 191] width 94 height 8
click at [128, 36] on icon at bounding box center [128, 35] width 4 height 5
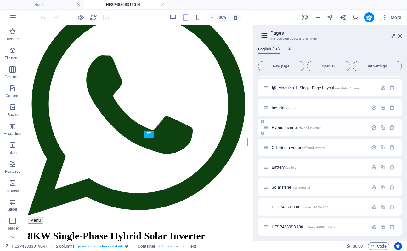
scroll to position [158, 0]
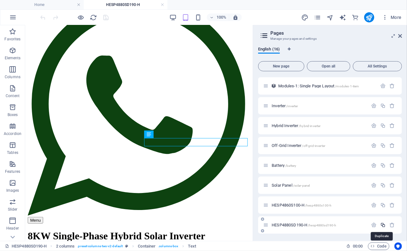
click at [381, 224] on icon "button" at bounding box center [382, 224] width 5 height 5
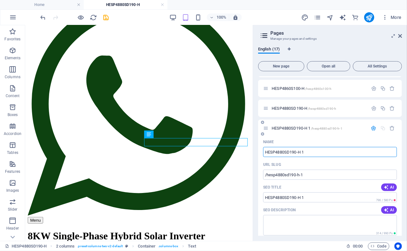
click at [315, 152] on input "HESP4880SD190-H 1" at bounding box center [330, 152] width 134 height 10
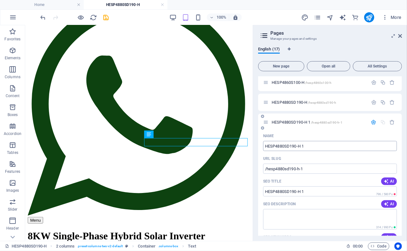
scroll to position [281, 0]
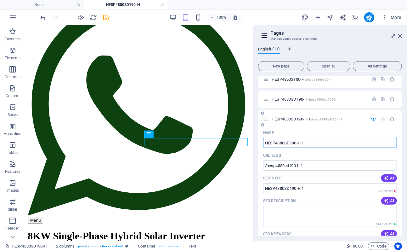
click at [315, 145] on input "HESP4880SD190-H 1" at bounding box center [330, 143] width 134 height 10
type input "HESP48"
type input "/hesp48"
type input "HESP48"
type input "HESP4812"
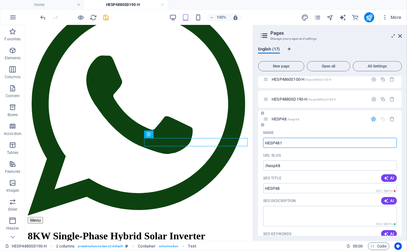
type input "/hesp481"
type input "HESP481"
type input "HESP48120"
type input "/hesp48120"
type input "HESP48120"
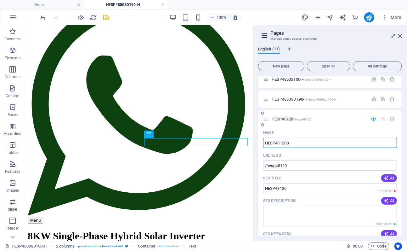
type input "HESP48120S"
type input "/hesp48120s"
type input "HESP48120S"
type input "HESP48120S200"
type input "/hesp48120s200"
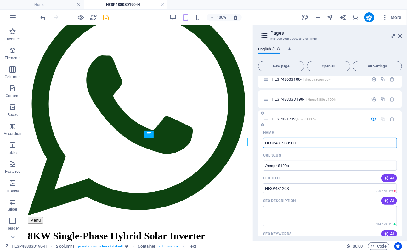
type input "HESP48120S200"
type input "HESP48120S200-"
type input "HESP48120S200-H"
type input "/hesp48120s200-h"
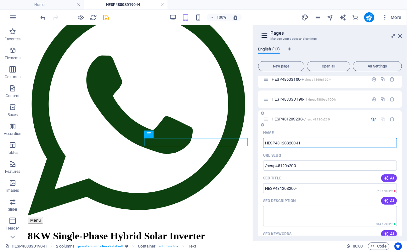
type input "HESP48120S200-H"
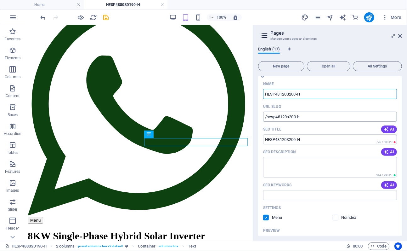
scroll to position [334, 0]
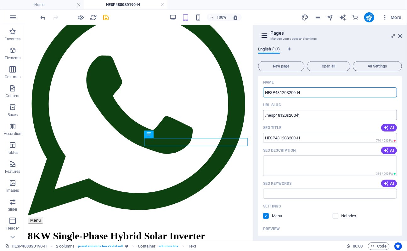
type input "HESP48120S200-H"
click at [310, 115] on input "/hesp48120s200-h" at bounding box center [330, 115] width 134 height 10
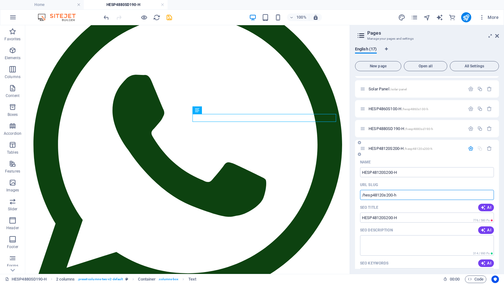
scroll to position [257, 0]
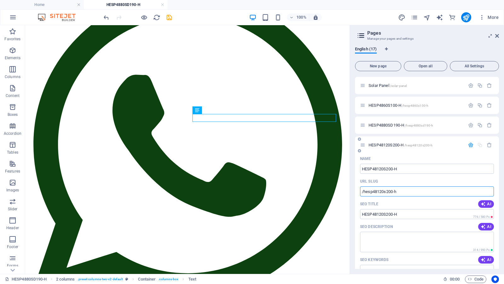
click at [470, 146] on icon "button" at bounding box center [470, 144] width 5 height 5
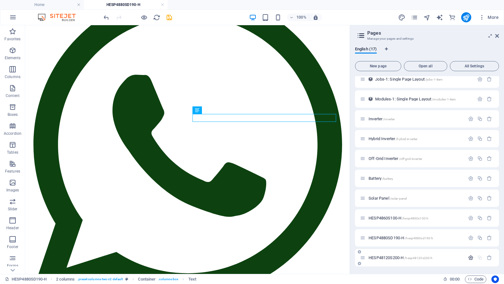
scroll to position [144, 0]
click at [389, 238] on span "HESP4880SD190-H /hesp4880sd190-h" at bounding box center [400, 238] width 65 height 5
click at [375, 256] on span "HESP48120S200-H /hesp48120s200-h" at bounding box center [400, 258] width 64 height 5
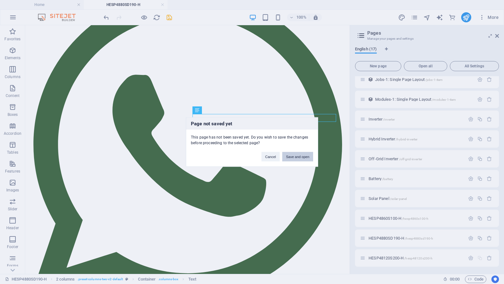
click at [294, 159] on button "Save and open" at bounding box center [297, 156] width 31 height 9
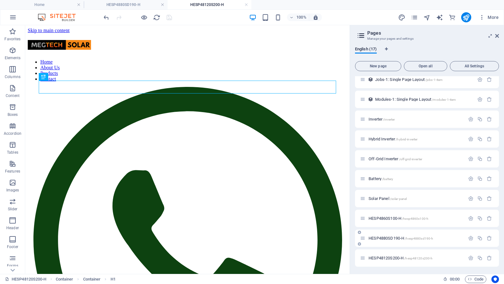
click at [392, 236] on div "HESP4880SD190-H /hesp4880sd190-h" at bounding box center [412, 238] width 105 height 7
click at [390, 237] on span "HESP4880SD190-H /hesp4880sd190-h" at bounding box center [400, 238] width 65 height 5
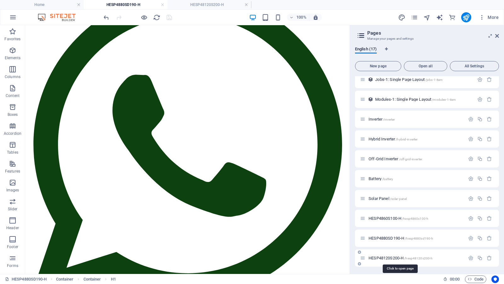
click at [384, 258] on span "HESP48120S200-H /hesp48120s200-h" at bounding box center [400, 258] width 64 height 5
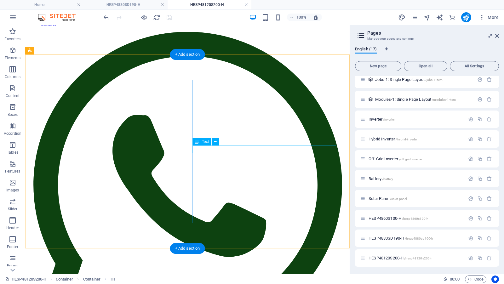
scroll to position [109, 0]
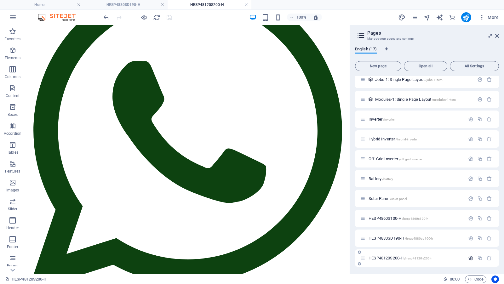
click at [469, 258] on icon "button" at bounding box center [470, 257] width 5 height 5
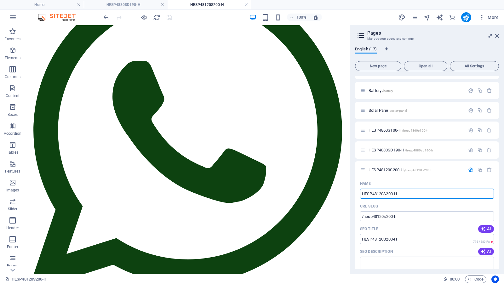
scroll to position [231, 0]
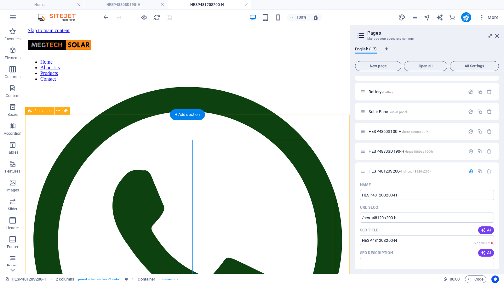
scroll to position [1, 0]
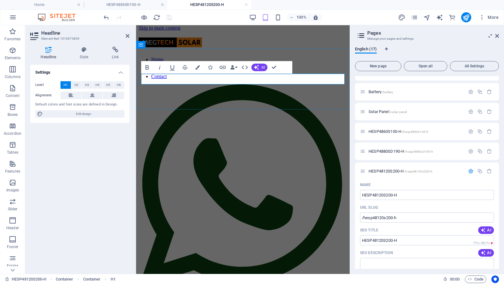
drag, startPoint x: 146, startPoint y: 76, endPoint x: 152, endPoint y: 78, distance: 6.6
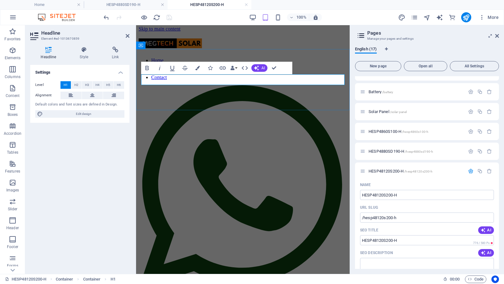
scroll to position [2, 0]
click at [127, 35] on icon at bounding box center [128, 35] width 4 height 5
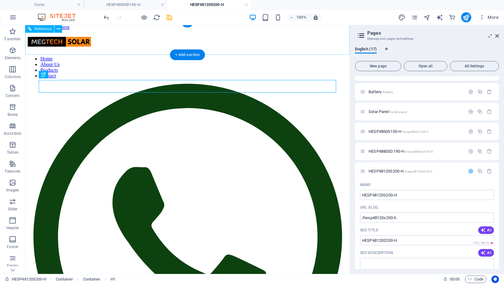
scroll to position [3, 0]
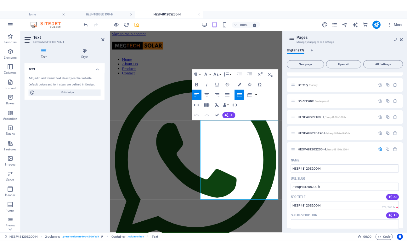
scroll to position [153, 0]
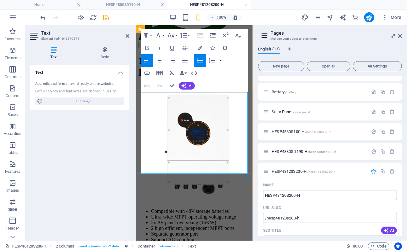
click at [168, 214] on li "Ultra-wide MPPT operating voltage range" at bounding box center [200, 217] width 99 height 6
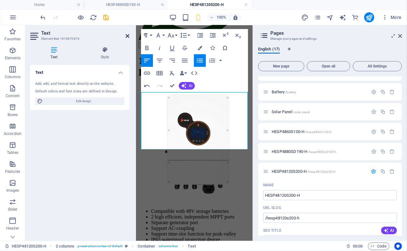
click at [128, 36] on icon at bounding box center [128, 35] width 4 height 5
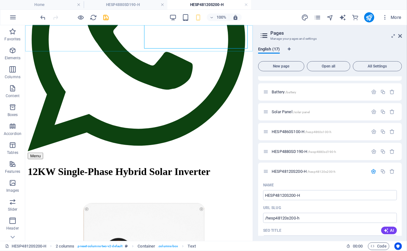
scroll to position [154, 0]
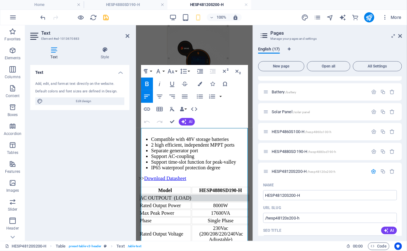
scroll to position [228, 0]
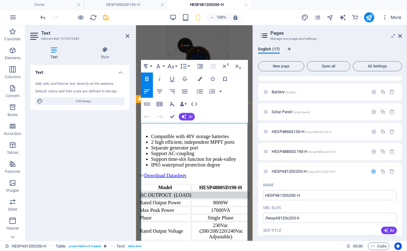
click at [215, 184] on strong "HESP4880SD190-H" at bounding box center [220, 186] width 43 height 5
click at [215, 199] on div "8000W" at bounding box center [220, 202] width 57 height 6
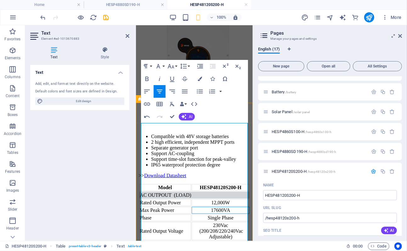
drag, startPoint x: 211, startPoint y: 182, endPoint x: 239, endPoint y: 195, distance: 30.4
click at [212, 207] on div "17600VA" at bounding box center [220, 210] width 57 height 6
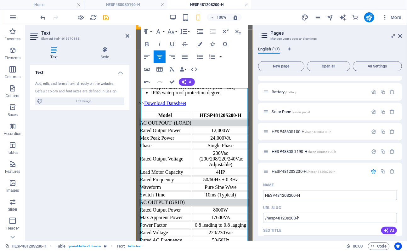
scroll to position [304, 0]
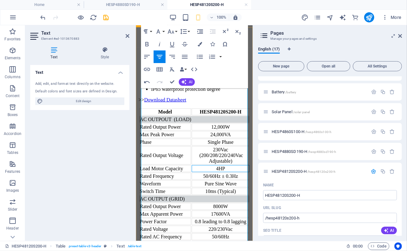
click at [219, 171] on div "4HP" at bounding box center [220, 168] width 57 height 6
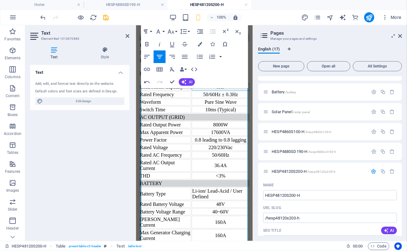
click at [214, 128] on td "8000W" at bounding box center [220, 124] width 58 height 7
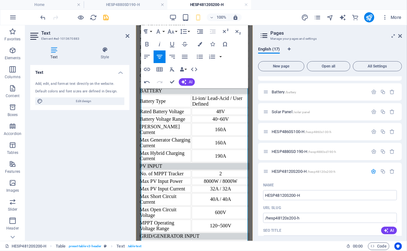
scroll to position [481, 0]
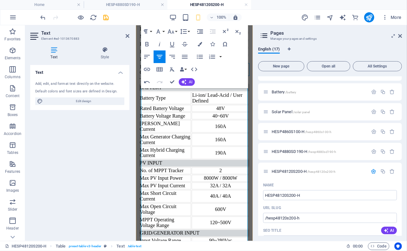
drag, startPoint x: 217, startPoint y: 186, endPoint x: 229, endPoint y: 191, distance: 12.3
click at [217, 72] on div "36.4A" at bounding box center [220, 69] width 57 height 6
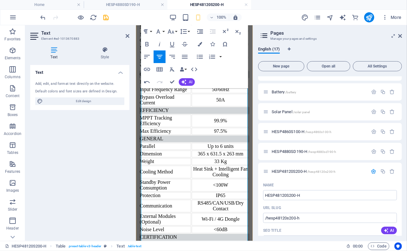
scroll to position [641, 0]
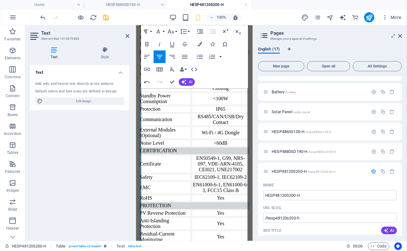
scroll to position [725, 0]
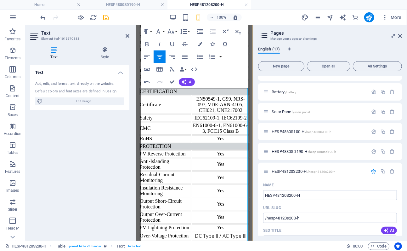
scroll to position [790, 0]
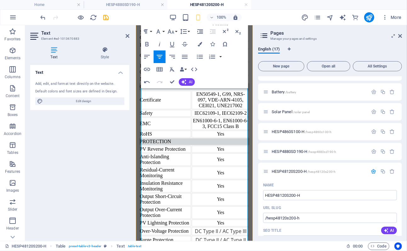
drag, startPoint x: 224, startPoint y: 197, endPoint x: 229, endPoint y: 207, distance: 10.4
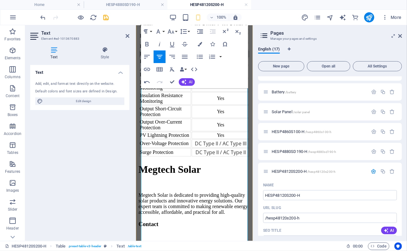
scroll to position [886, 0]
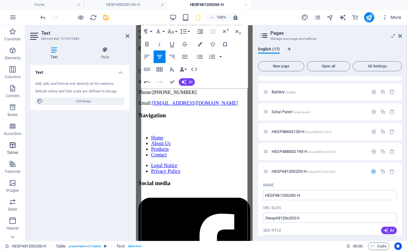
scroll to position [1057, 0]
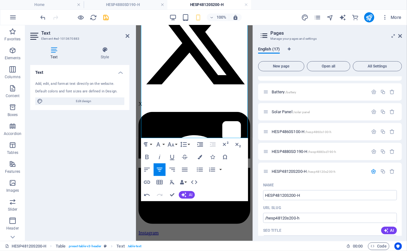
scroll to position [1525, 0]
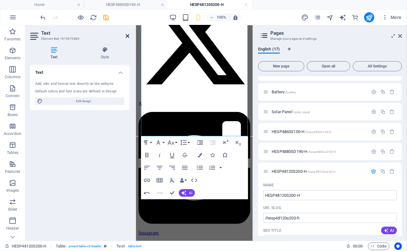
click at [129, 36] on icon at bounding box center [128, 35] width 4 height 5
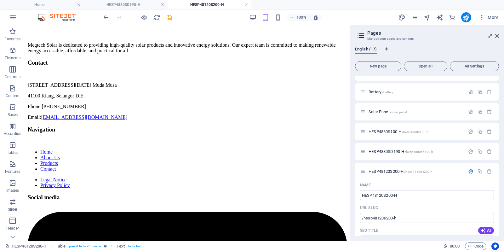
scroll to position [1254, 0]
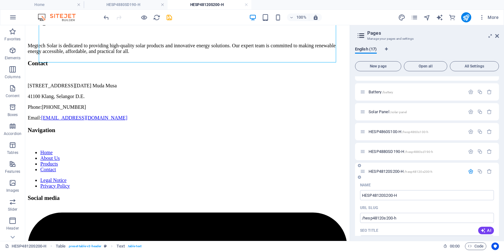
click at [471, 170] on icon "button" at bounding box center [470, 170] width 5 height 5
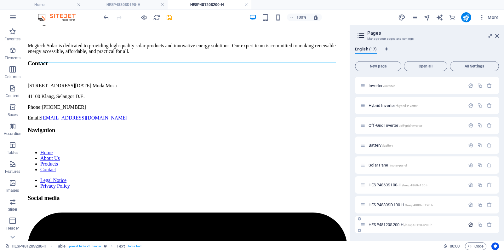
scroll to position [177, 0]
click at [383, 105] on span "Hybrid Inverter /hybrid-inverter" at bounding box center [392, 106] width 49 height 5
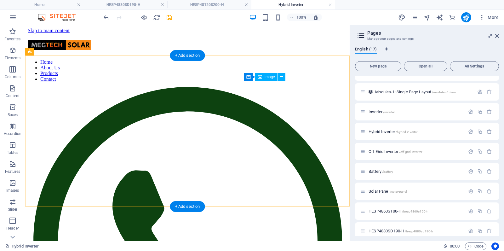
scroll to position [0, 0]
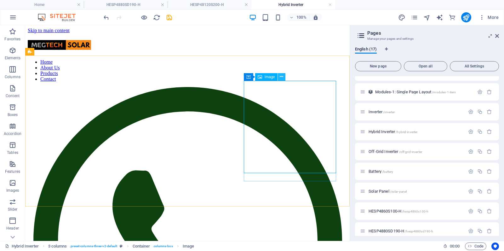
click at [283, 77] on button at bounding box center [282, 77] width 8 height 8
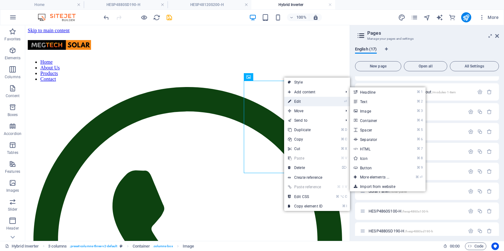
click at [300, 97] on link "⏎ Edit" at bounding box center [305, 101] width 42 height 9
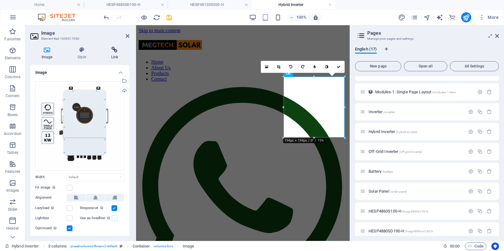
click at [117, 50] on icon at bounding box center [115, 50] width 30 height 6
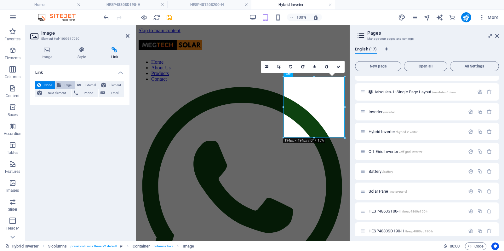
click at [65, 86] on span "Page" at bounding box center [68, 85] width 10 height 8
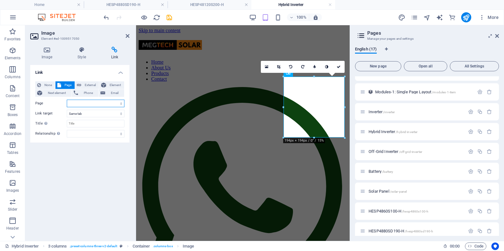
click at [111, 103] on select "Home Subpage Legal Notice Privacy Inverter Hybrid Inverter Off-Grid Inverter Ba…" at bounding box center [96, 104] width 58 height 8
select select "11"
click at [67, 100] on select "Home Subpage Legal Notice Privacy Inverter Hybrid Inverter Off-Grid Inverter Ba…" at bounding box center [96, 104] width 58 height 8
click at [126, 35] on icon at bounding box center [128, 35] width 4 height 5
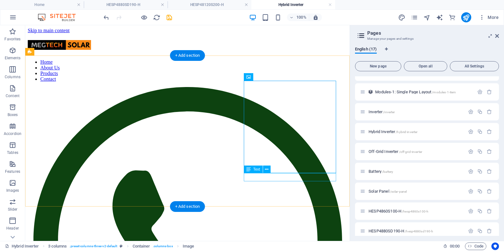
click at [268, 170] on icon at bounding box center [266, 169] width 3 height 7
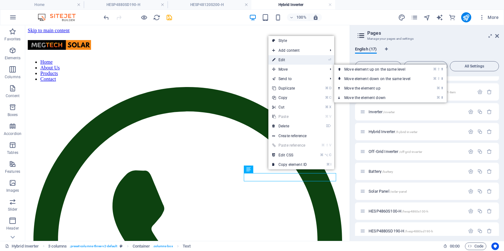
click at [298, 60] on link "⏎ Edit" at bounding box center [289, 59] width 42 height 9
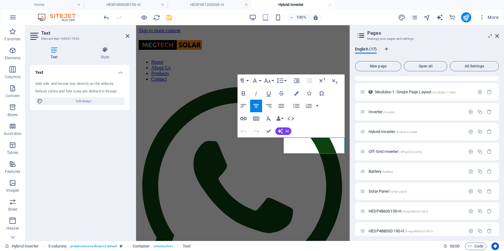
click at [244, 118] on icon "button" at bounding box center [243, 118] width 6 height 3
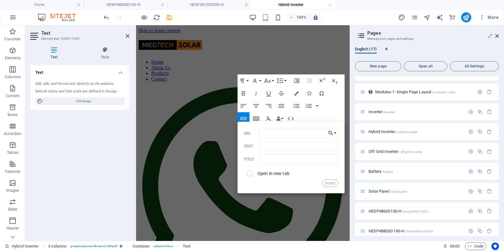
click at [333, 133] on icon "button" at bounding box center [331, 133] width 6 height 8
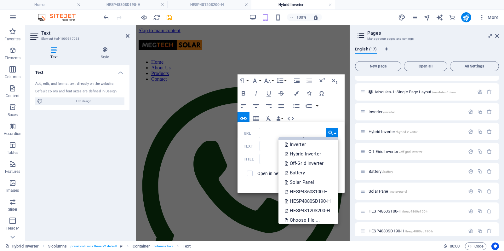
scroll to position [41, 0]
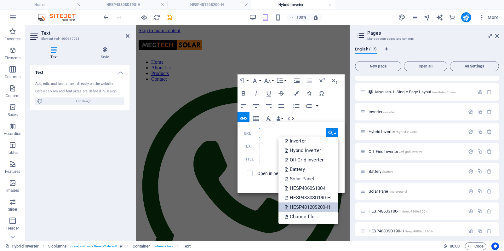
click at [313, 208] on p "HESP48120S200-H" at bounding box center [308, 206] width 47 height 9
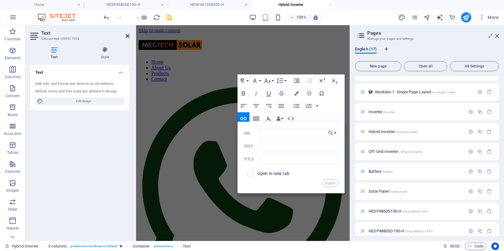
click at [129, 35] on icon at bounding box center [128, 35] width 4 height 5
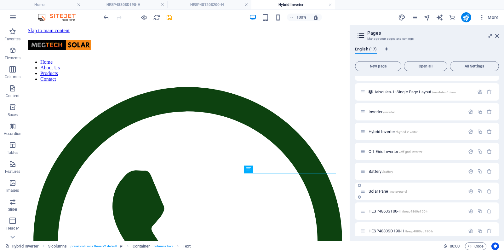
scroll to position [177, 0]
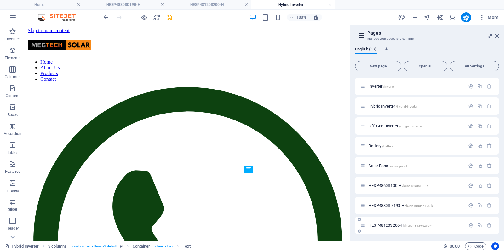
click at [389, 223] on span "HESP48120S200-H /hesp48120s200-h" at bounding box center [400, 225] width 64 height 5
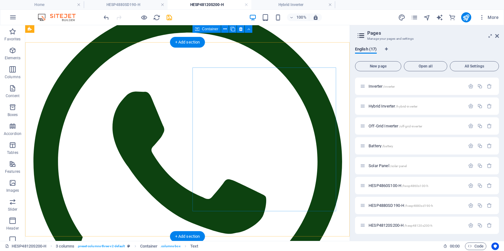
scroll to position [73, 0]
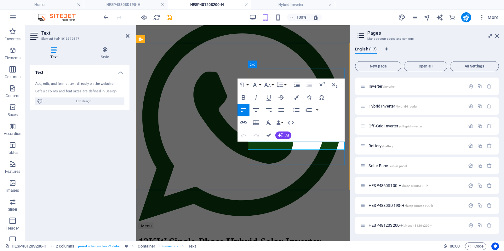
drag, startPoint x: 326, startPoint y: 147, endPoint x: 232, endPoint y: 141, distance: 94.0
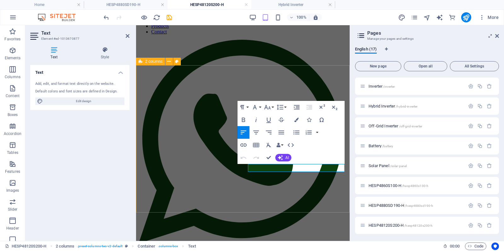
drag, startPoint x: 315, startPoint y: 166, endPoint x: 246, endPoint y: 168, distance: 68.7
click at [241, 145] on icon "button" at bounding box center [244, 145] width 8 height 8
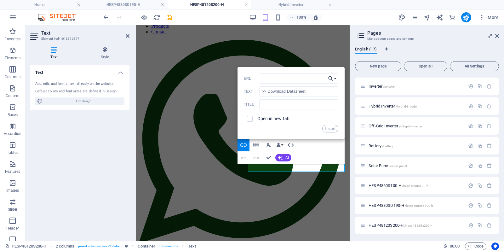
click at [334, 78] on button "Choose Link" at bounding box center [332, 78] width 12 height 10
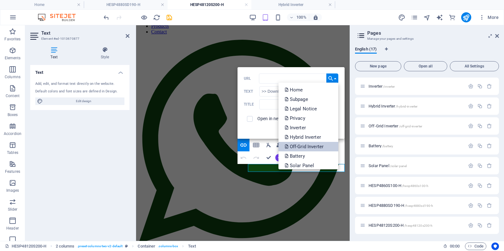
scroll to position [41, 0]
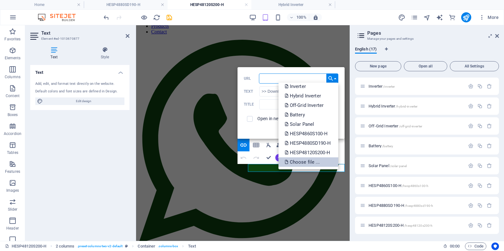
click at [306, 161] on p "Choose file ..." at bounding box center [303, 161] width 36 height 9
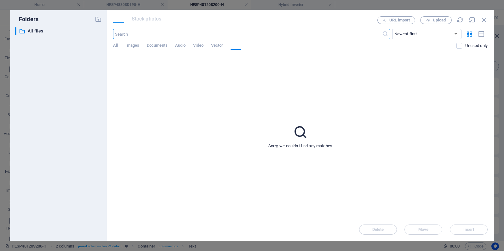
scroll to position [217, 0]
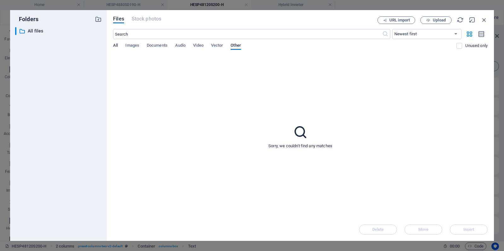
click at [118, 45] on span "All" at bounding box center [115, 46] width 5 height 9
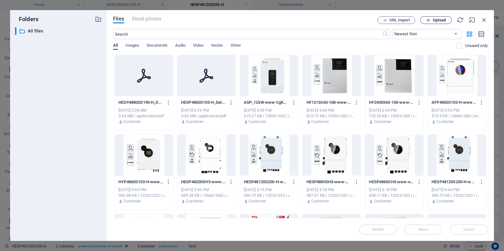
click at [440, 20] on span "Upload" at bounding box center [439, 20] width 13 height 4
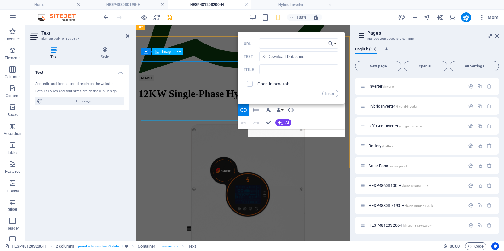
scroll to position [82, 0]
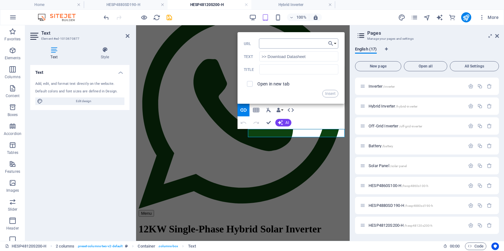
click at [322, 45] on input "URL" at bounding box center [298, 43] width 79 height 10
click at [284, 45] on input "URL" at bounding box center [298, 43] width 79 height 10
click at [126, 35] on icon at bounding box center [128, 35] width 4 height 5
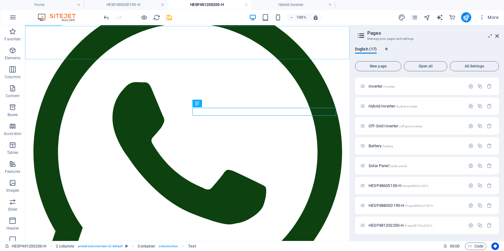
scroll to position [86, 0]
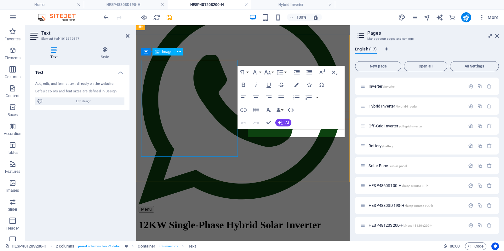
scroll to position [82, 0]
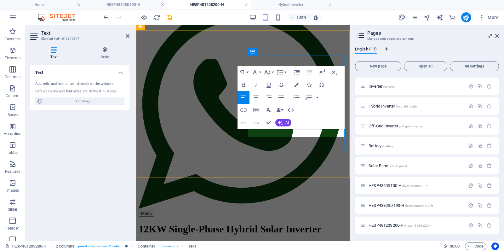
drag, startPoint x: 307, startPoint y: 135, endPoint x: 311, endPoint y: 134, distance: 3.2
drag, startPoint x: 264, startPoint y: 131, endPoint x: 234, endPoint y: 130, distance: 30.3
click at [242, 108] on icon "button" at bounding box center [244, 110] width 8 height 8
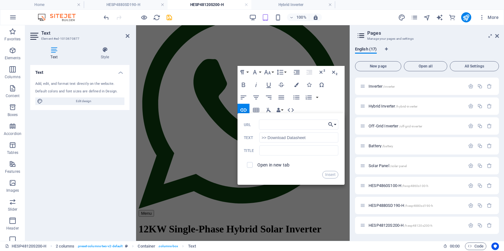
click at [335, 125] on button "Choose Link" at bounding box center [332, 124] width 12 height 10
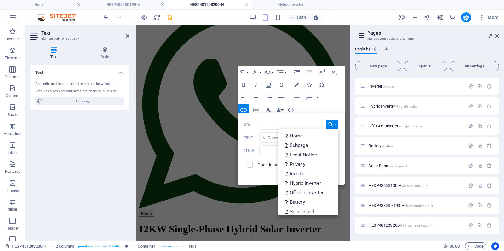
scroll to position [41, 0]
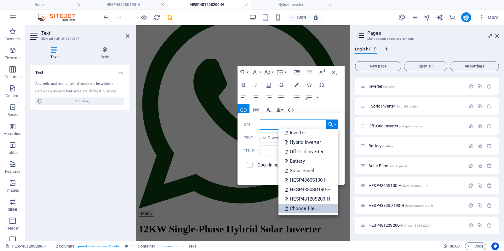
click at [296, 208] on p "Choose file ..." at bounding box center [303, 207] width 36 height 9
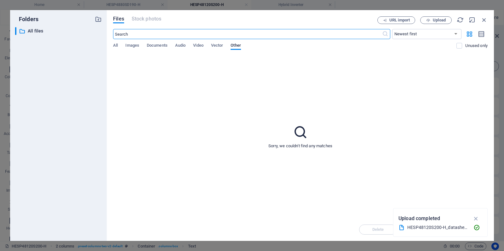
scroll to position [217, 0]
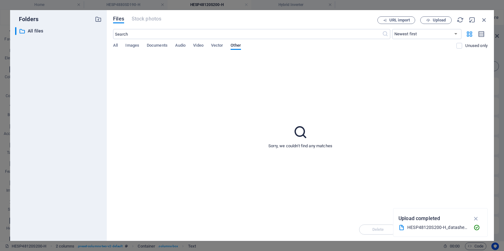
click at [118, 45] on div "All Images Documents Audio Video Vector Other" at bounding box center [284, 49] width 343 height 12
click at [117, 45] on span "All" at bounding box center [115, 46] width 5 height 9
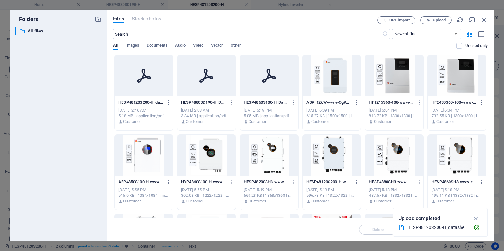
click at [145, 72] on icon at bounding box center [143, 75] width 15 height 15
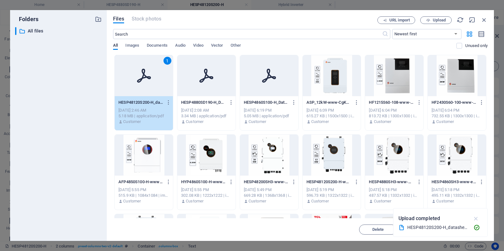
click at [476, 220] on icon "button" at bounding box center [475, 218] width 7 height 7
click at [469, 229] on span "Insert" at bounding box center [468, 229] width 11 height 4
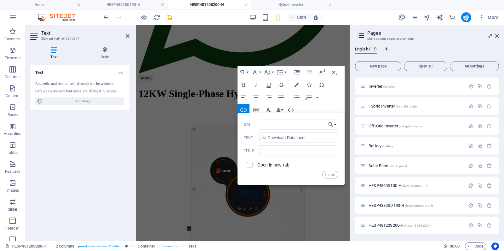
scroll to position [82, 0]
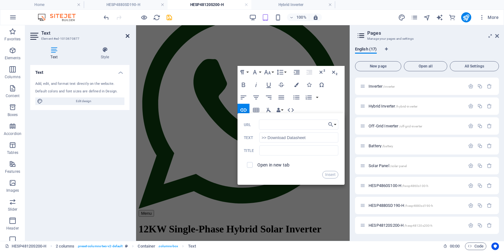
click at [128, 36] on icon at bounding box center [128, 35] width 4 height 5
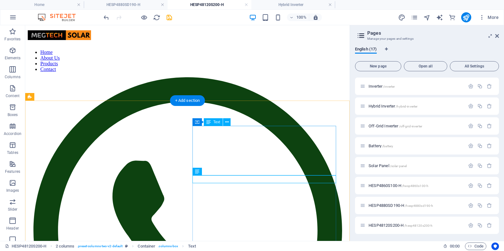
scroll to position [0, 0]
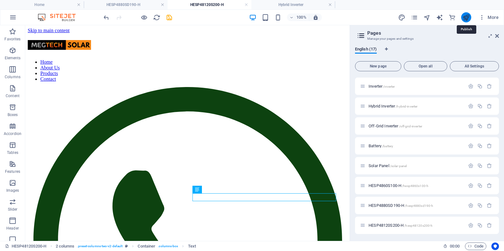
click at [466, 17] on icon "publish" at bounding box center [465, 17] width 7 height 7
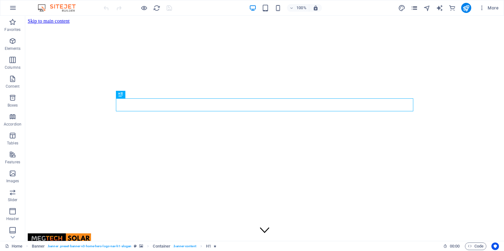
click at [415, 8] on icon "pages" at bounding box center [414, 7] width 7 height 7
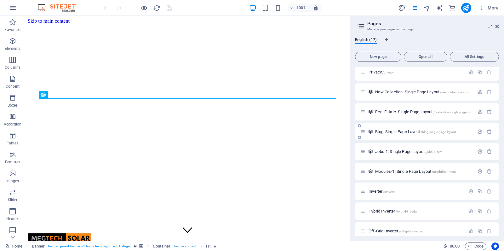
scroll to position [168, 0]
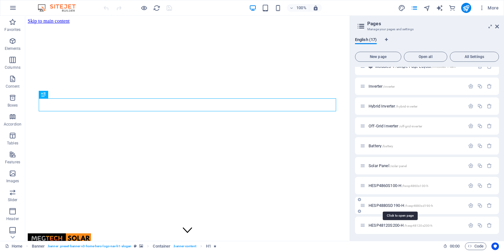
click at [391, 204] on span "HESP4880SD190-H /hesp4880sd190-h" at bounding box center [400, 205] width 65 height 5
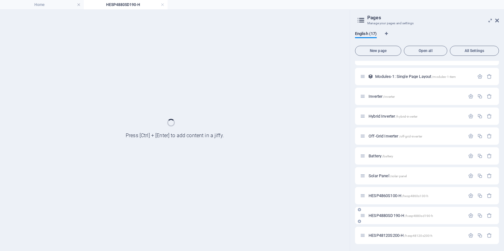
scroll to position [0, 0]
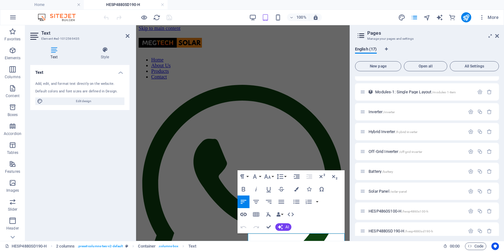
click at [242, 213] on icon "button" at bounding box center [243, 214] width 6 height 3
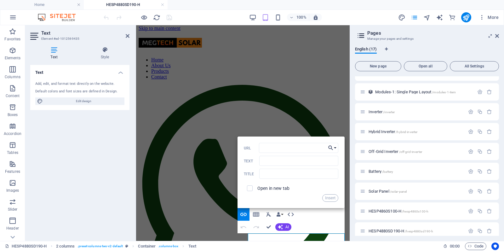
click at [334, 147] on button "Choose Link" at bounding box center [332, 148] width 12 height 10
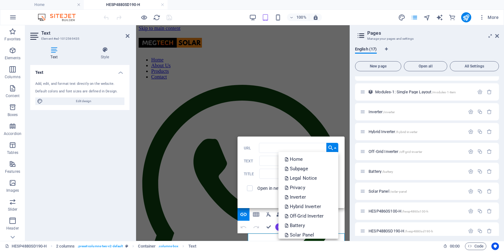
scroll to position [41, 0]
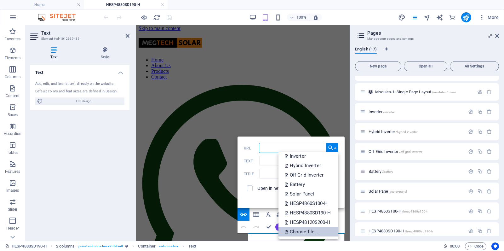
click at [300, 229] on p "Choose file ..." at bounding box center [303, 231] width 36 height 9
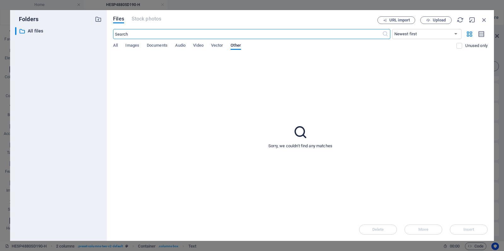
scroll to position [258, 0]
click at [117, 45] on span "All" at bounding box center [115, 46] width 5 height 9
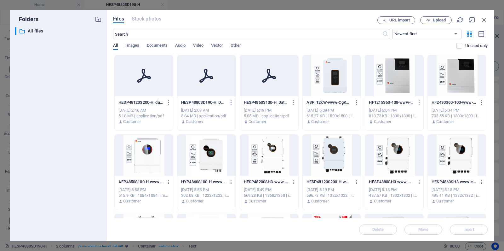
click at [218, 77] on div at bounding box center [206, 75] width 58 height 41
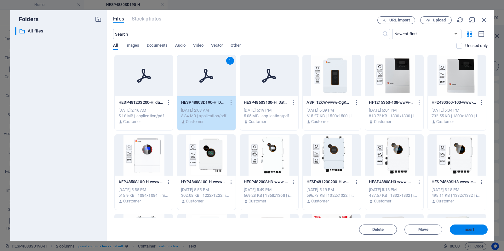
click at [468, 229] on span "Insert" at bounding box center [468, 229] width 11 height 4
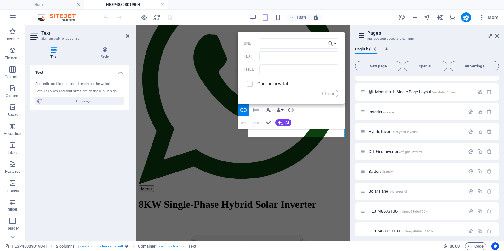
click at [316, 80] on div "Open in new tab" at bounding box center [291, 84] width 94 height 12
click at [288, 70] on input "text" at bounding box center [298, 69] width 79 height 10
type input "HESP4880SD190-H Datasheet"
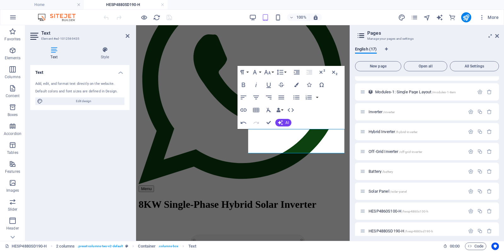
click at [122, 128] on div "Text Add, edit, and format text directly on the website. Default colors and fon…" at bounding box center [79, 150] width 99 height 171
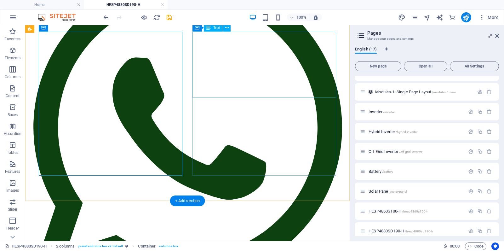
scroll to position [112, 0]
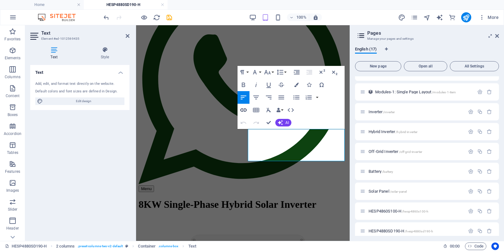
click at [245, 111] on icon "button" at bounding box center [244, 110] width 8 height 8
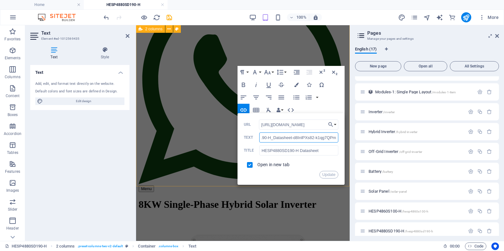
scroll to position [0, 43]
drag, startPoint x: 397, startPoint y: 162, endPoint x: 346, endPoint y: 142, distance: 55.1
drag, startPoint x: 263, startPoint y: 138, endPoint x: 324, endPoint y: 134, distance: 61.2
click at [352, 139] on div "Home HESP4880SD190-H Favorites Elements Columns Content Boxes Accordion Tables …" at bounding box center [252, 132] width 504 height 215
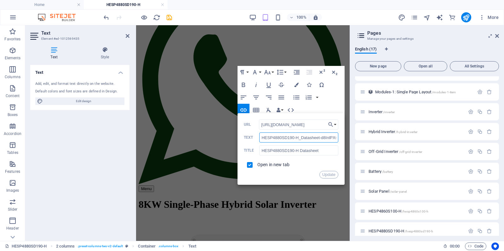
click at [322, 135] on input "HESP4880SD190-H_Datasheet-d8InlPXs82-k1qg7QPmG2A.pdf" at bounding box center [298, 137] width 79 height 10
type input "H"
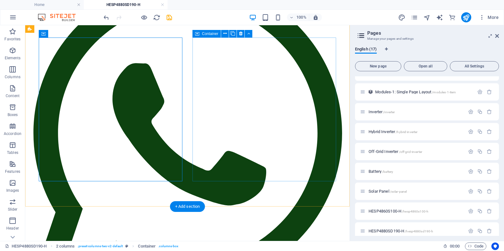
scroll to position [106, 0]
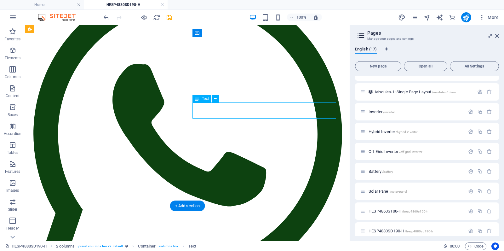
scroll to position [100, 0]
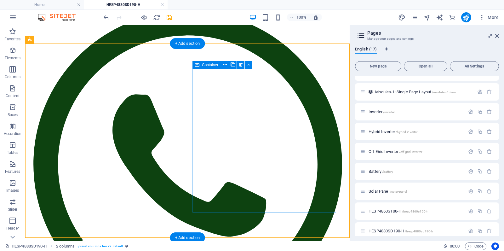
scroll to position [75, 0]
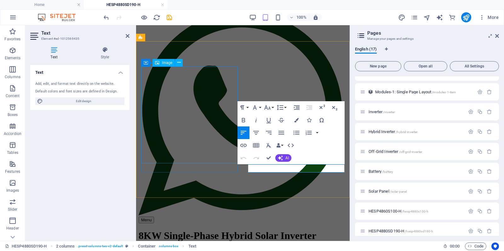
scroll to position [71, 0]
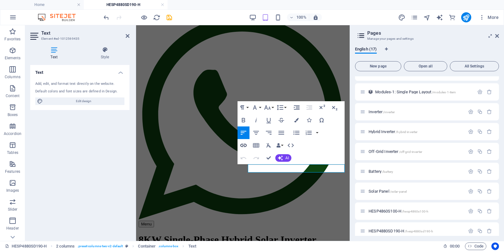
click at [246, 144] on icon "button" at bounding box center [244, 145] width 8 height 8
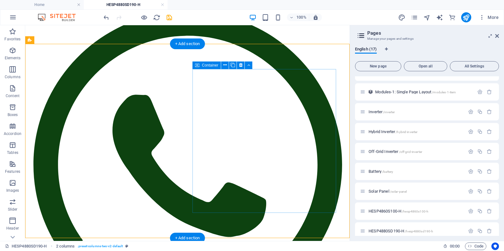
scroll to position [75, 0]
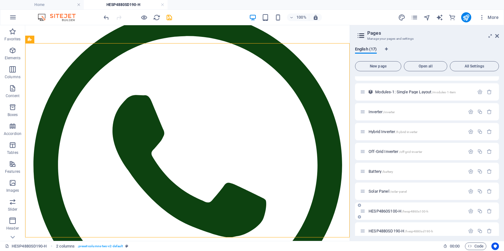
click at [392, 213] on span "HESP4860S100-H /hesp4860s100-h" at bounding box center [398, 210] width 60 height 5
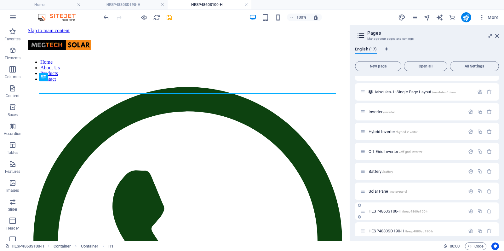
scroll to position [0, 0]
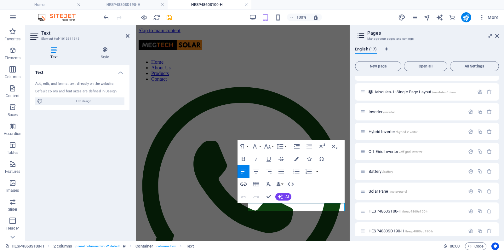
click at [244, 183] on icon "button" at bounding box center [243, 183] width 6 height 3
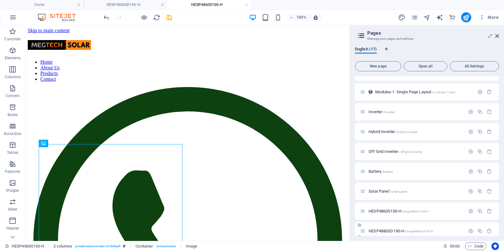
click at [386, 230] on span "HESP4880SD190-H /hesp4880sd190-h" at bounding box center [400, 230] width 65 height 5
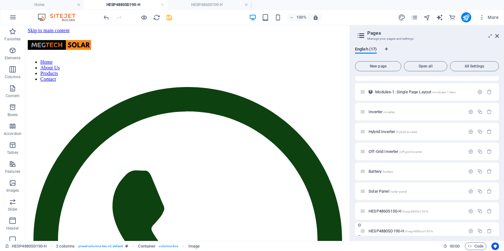
scroll to position [75, 0]
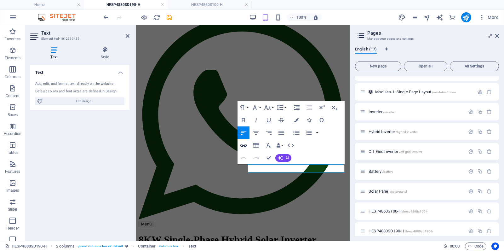
click at [243, 145] on icon "button" at bounding box center [244, 145] width 8 height 8
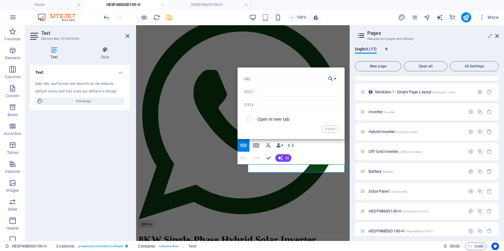
click at [334, 80] on icon "button" at bounding box center [331, 79] width 6 height 8
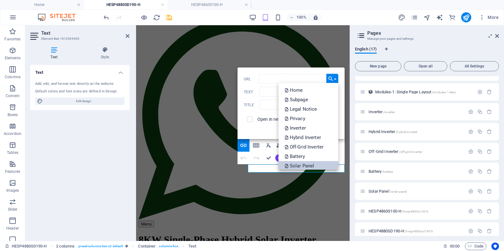
scroll to position [41, 0]
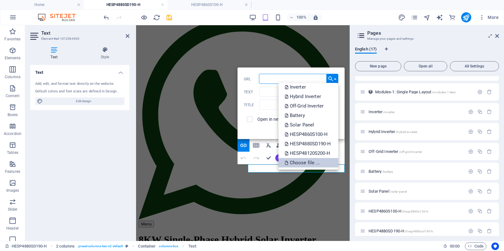
click at [304, 162] on p "Choose file ..." at bounding box center [303, 162] width 36 height 9
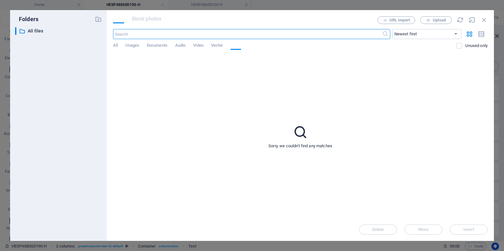
scroll to position [258, 0]
click at [114, 42] on div "​ Newest first Oldest first Name (A-Z) Name (Z-A) Size (0-9) Size (9-0) Resolut…" at bounding box center [300, 42] width 374 height 26
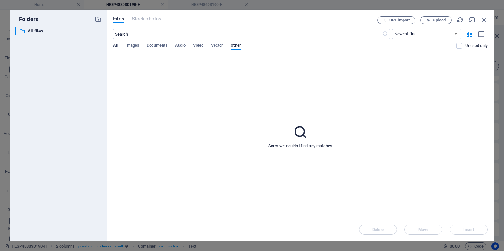
click at [115, 45] on span "All" at bounding box center [115, 46] width 5 height 9
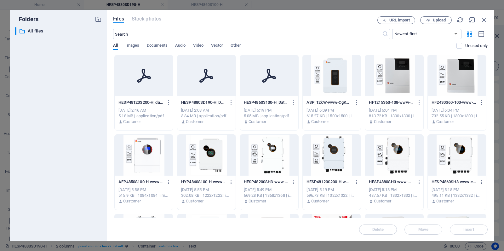
click at [203, 71] on icon at bounding box center [206, 75] width 15 height 15
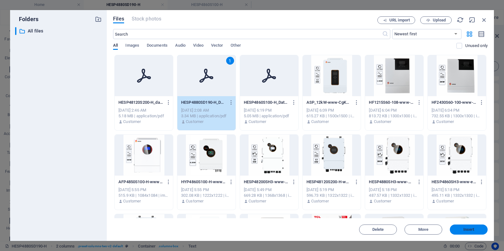
scroll to position [1, 0]
click at [470, 231] on span "Insert" at bounding box center [468, 229] width 11 height 4
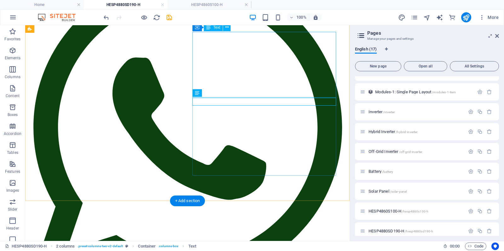
scroll to position [112, 0]
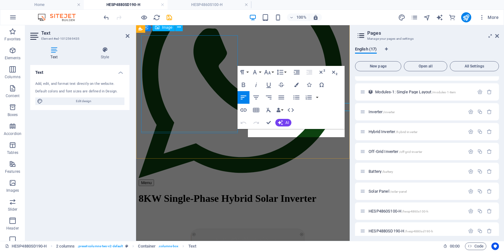
scroll to position [106, 0]
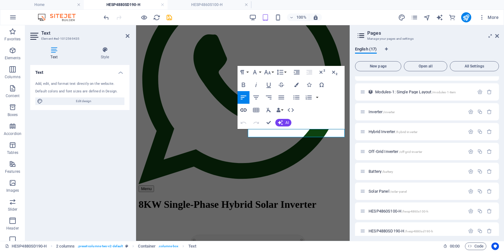
click at [244, 107] on icon "button" at bounding box center [244, 110] width 8 height 8
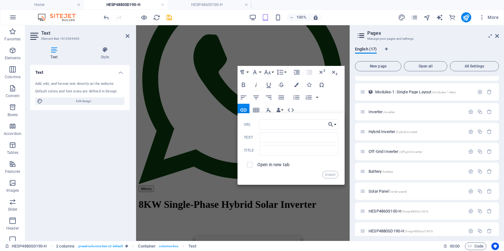
click at [335, 125] on button "Choose Link" at bounding box center [332, 124] width 12 height 10
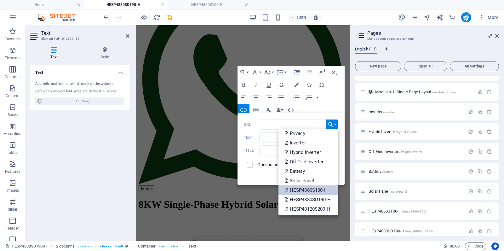
scroll to position [41, 0]
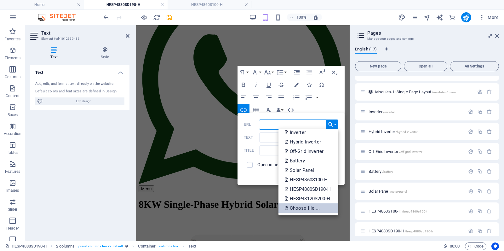
click at [305, 205] on p "Choose file ..." at bounding box center [303, 207] width 36 height 9
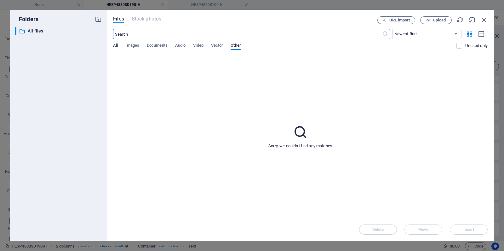
click at [117, 43] on span "All" at bounding box center [115, 46] width 5 height 9
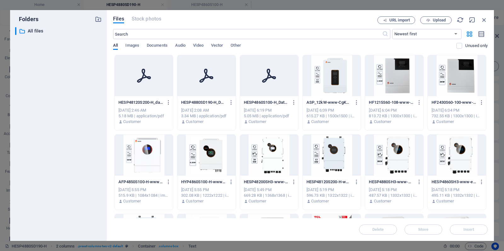
click at [200, 77] on icon at bounding box center [206, 75] width 15 height 15
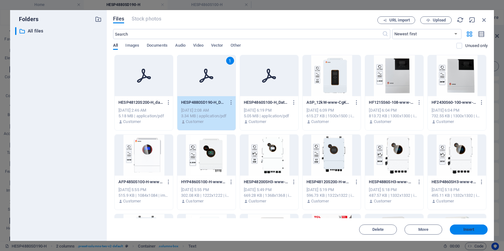
click at [466, 229] on span "Insert" at bounding box center [468, 229] width 11 height 4
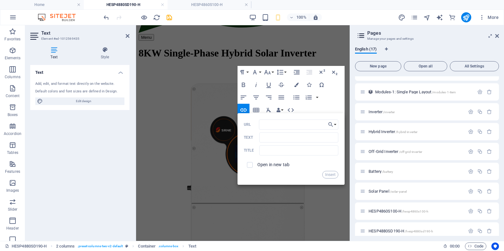
scroll to position [106, 0]
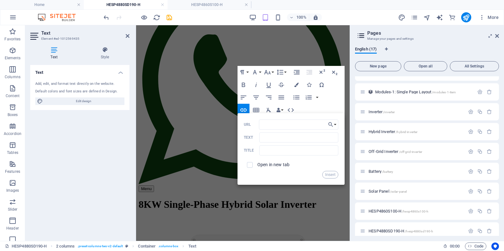
click at [302, 170] on div "Open in new tab" at bounding box center [291, 165] width 94 height 12
click at [329, 174] on button "Insert" at bounding box center [330, 175] width 16 height 8
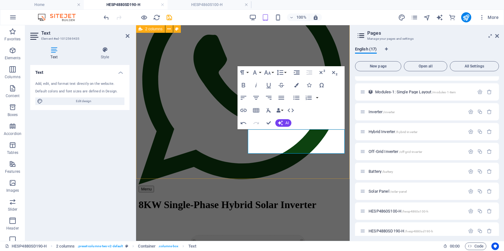
scroll to position [107, 0]
